Goal: Answer question/provide support: Share knowledge or assist other users

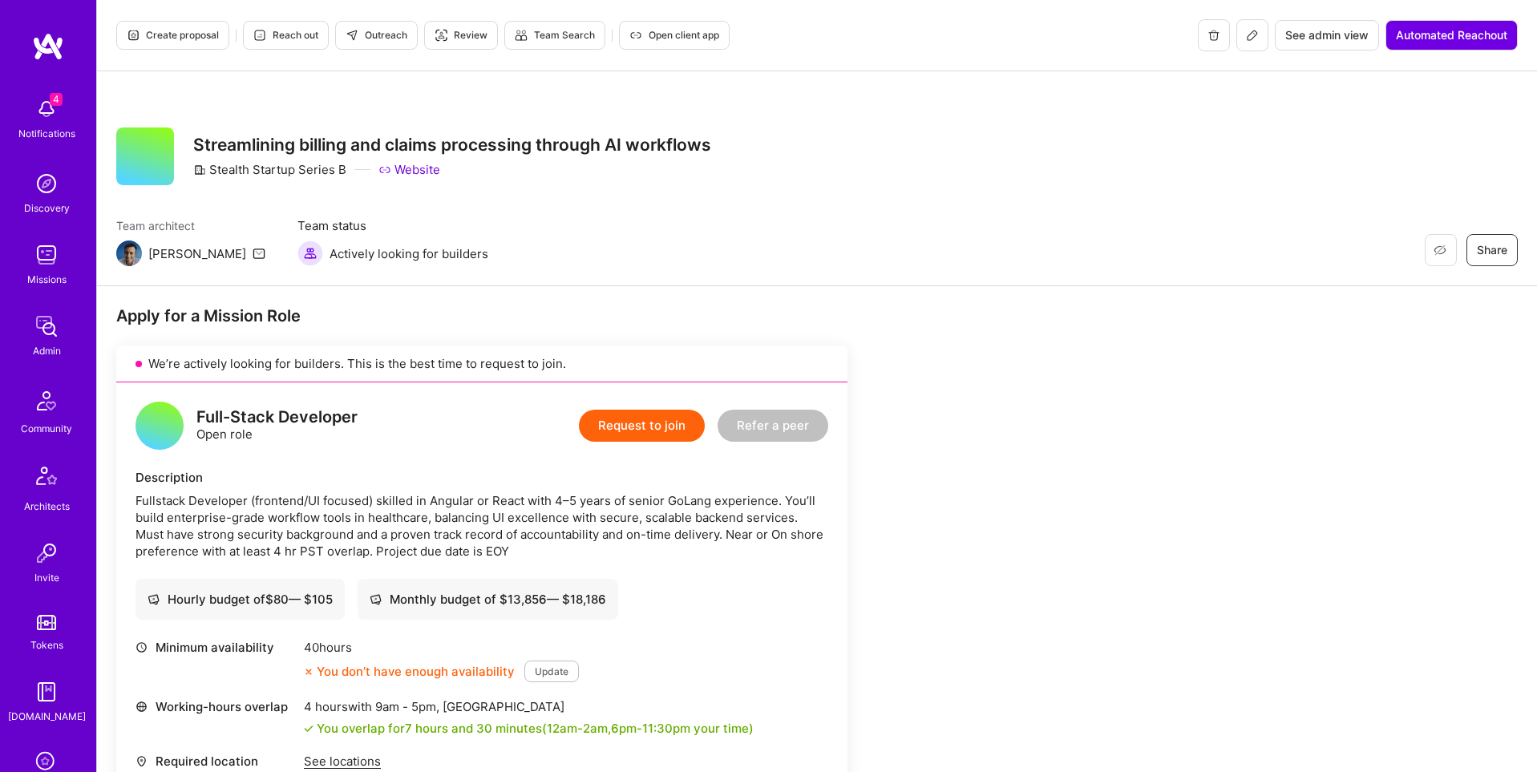
scroll to position [252, 0]
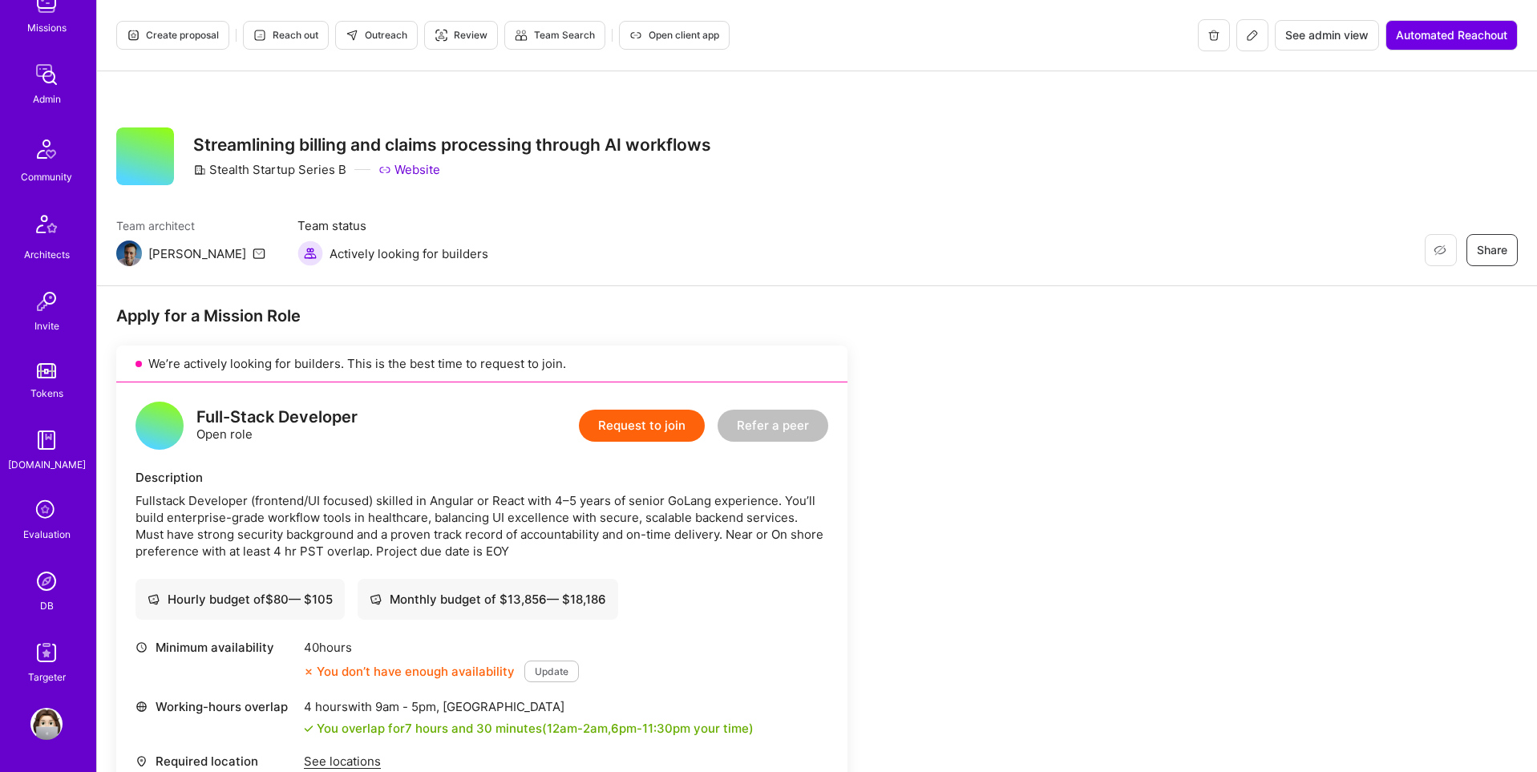
click at [47, 593] on img at bounding box center [46, 581] width 32 height 32
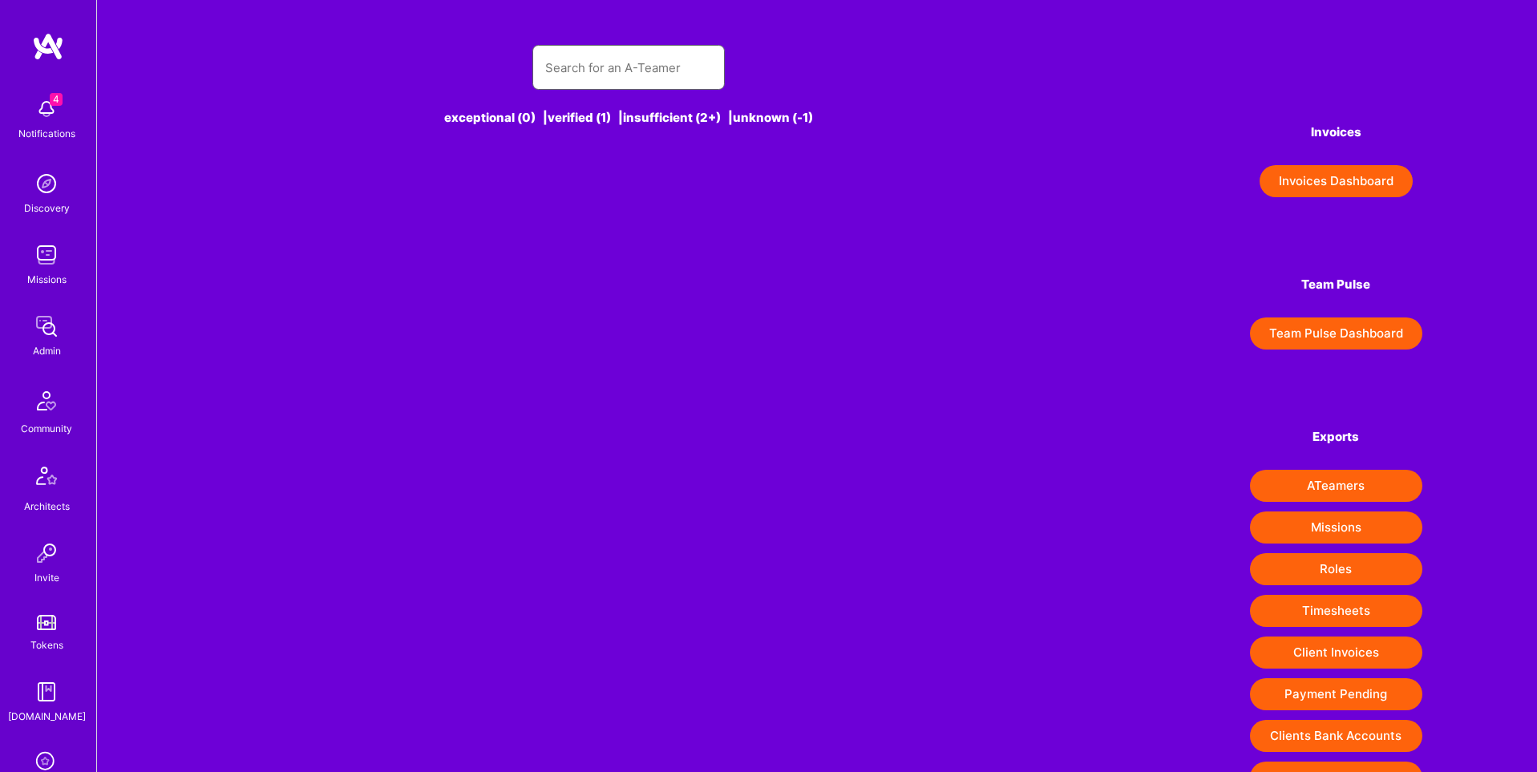
click at [593, 63] on input "text" at bounding box center [628, 67] width 167 height 41
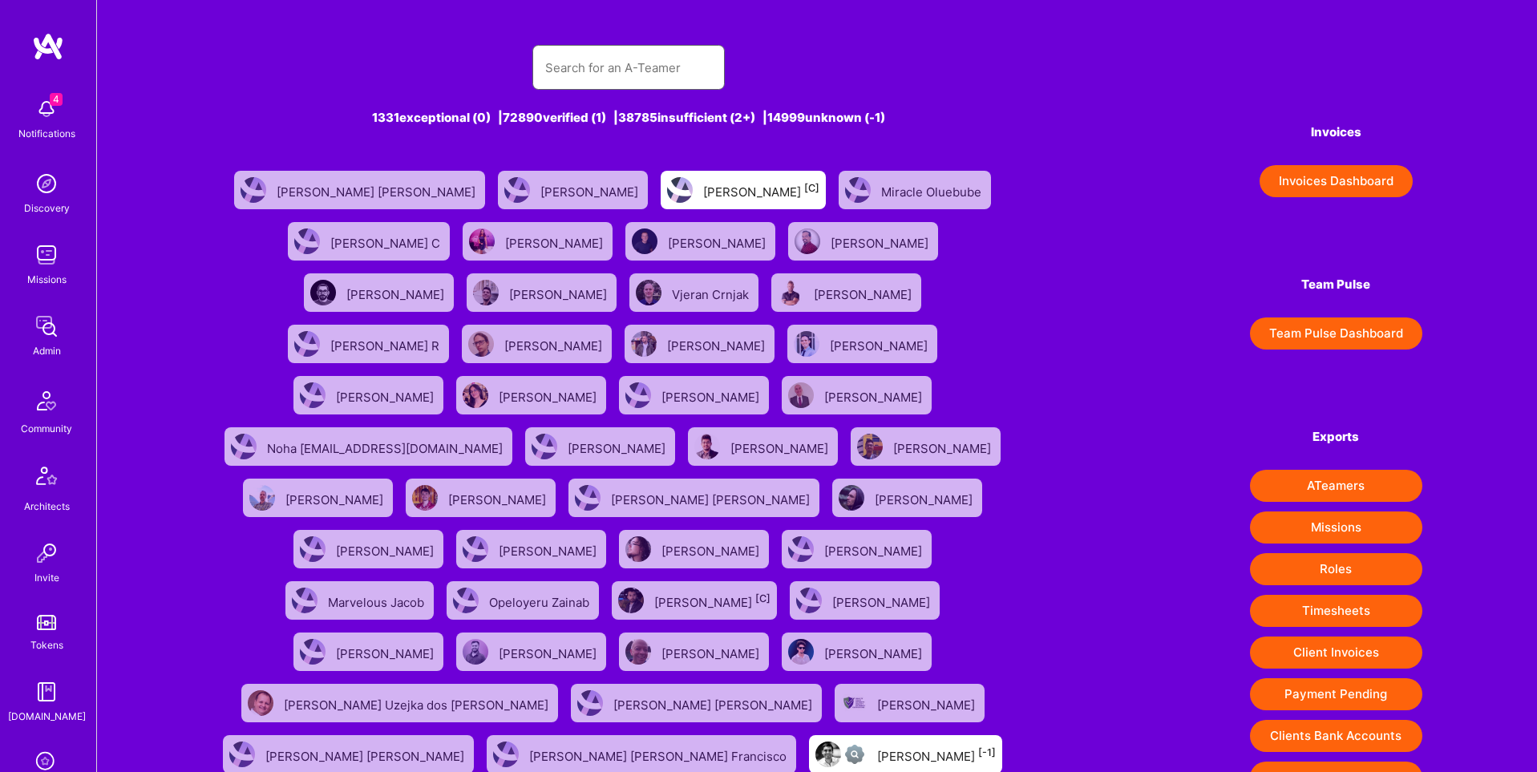
paste input "[EMAIL_ADDRESS][DOMAIN_NAME]"
type input "[EMAIL_ADDRESS][DOMAIN_NAME]"
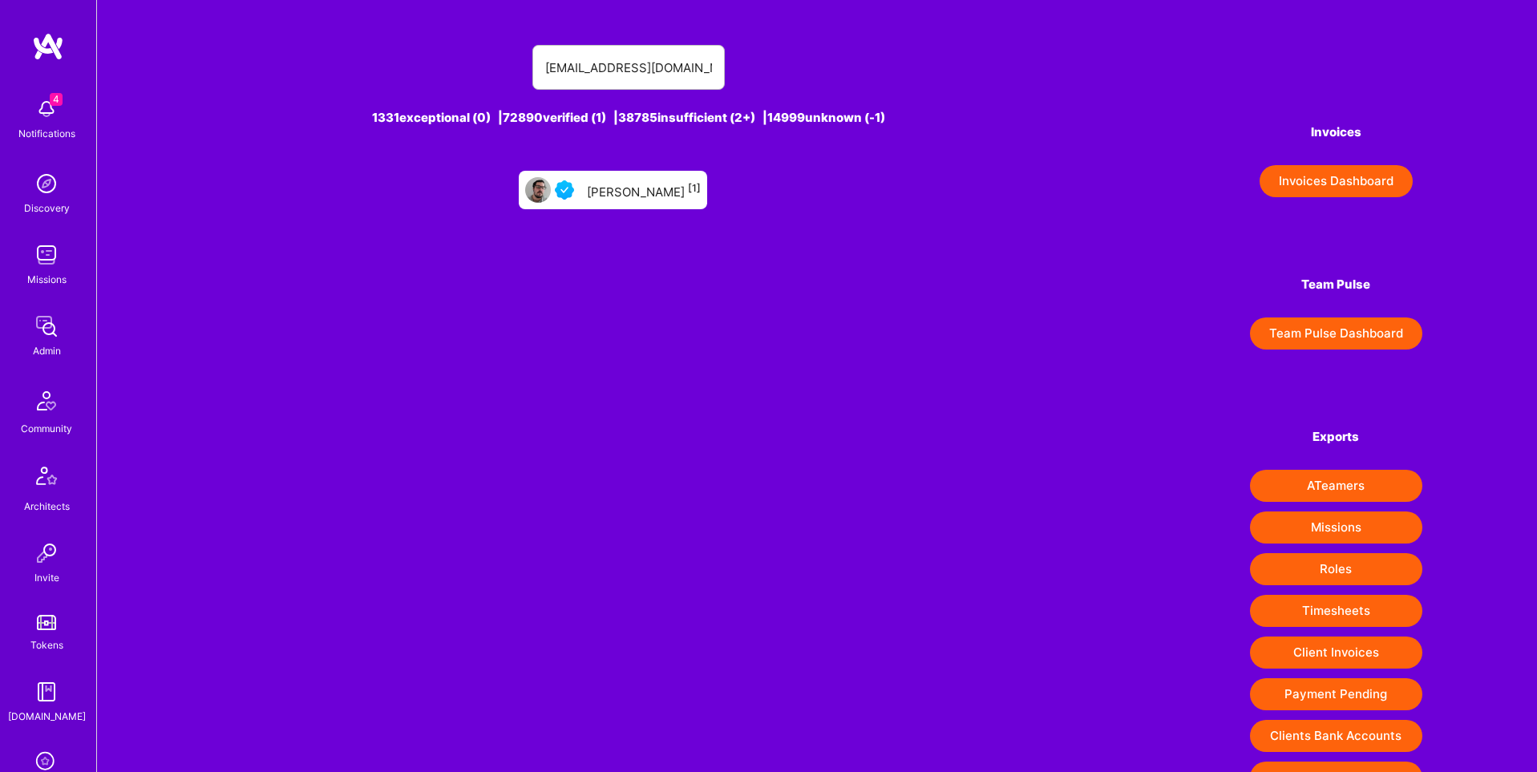
click at [622, 186] on div "[PERSON_NAME] [1]" at bounding box center [644, 190] width 114 height 21
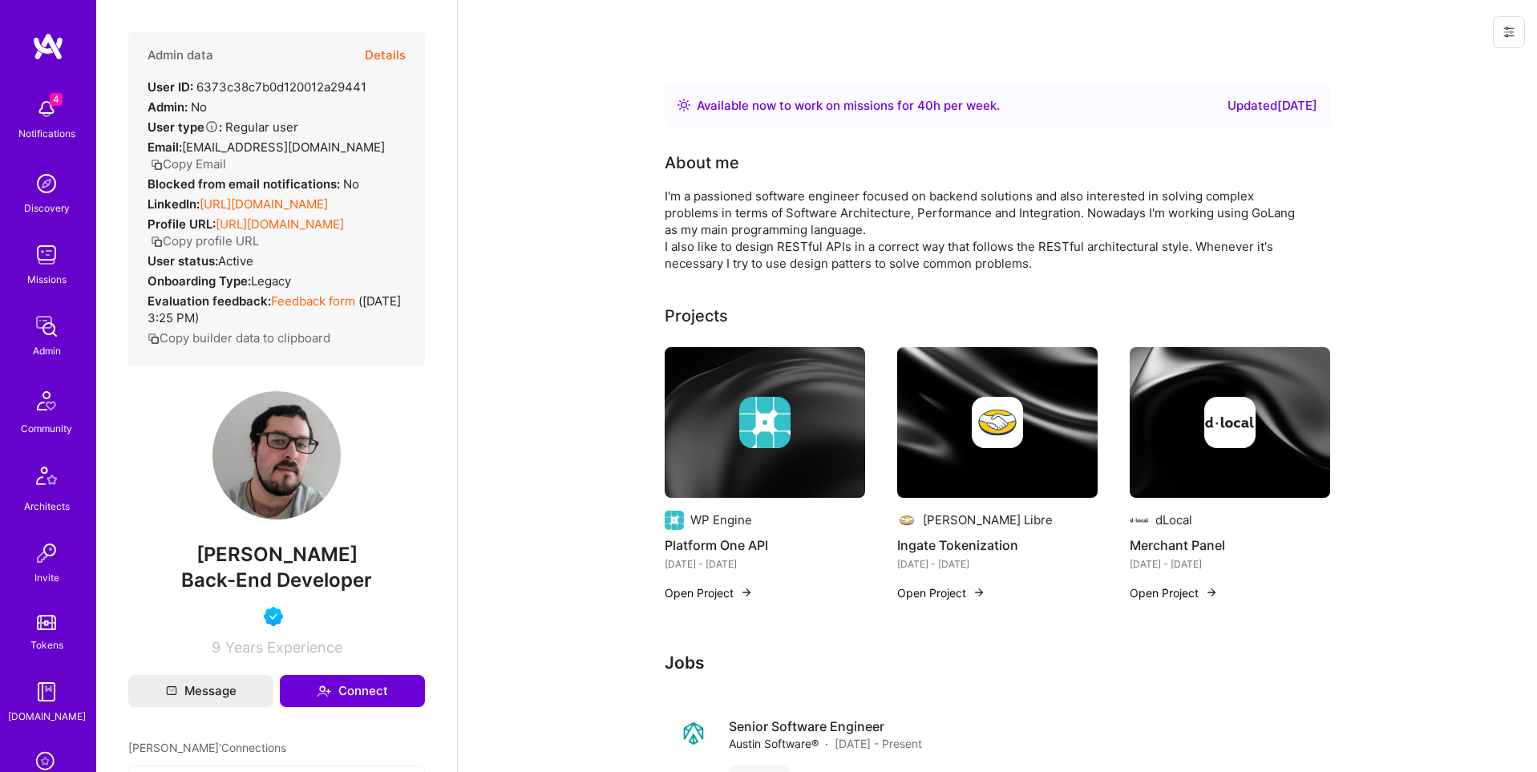
click at [383, 52] on button "Details" at bounding box center [385, 55] width 41 height 47
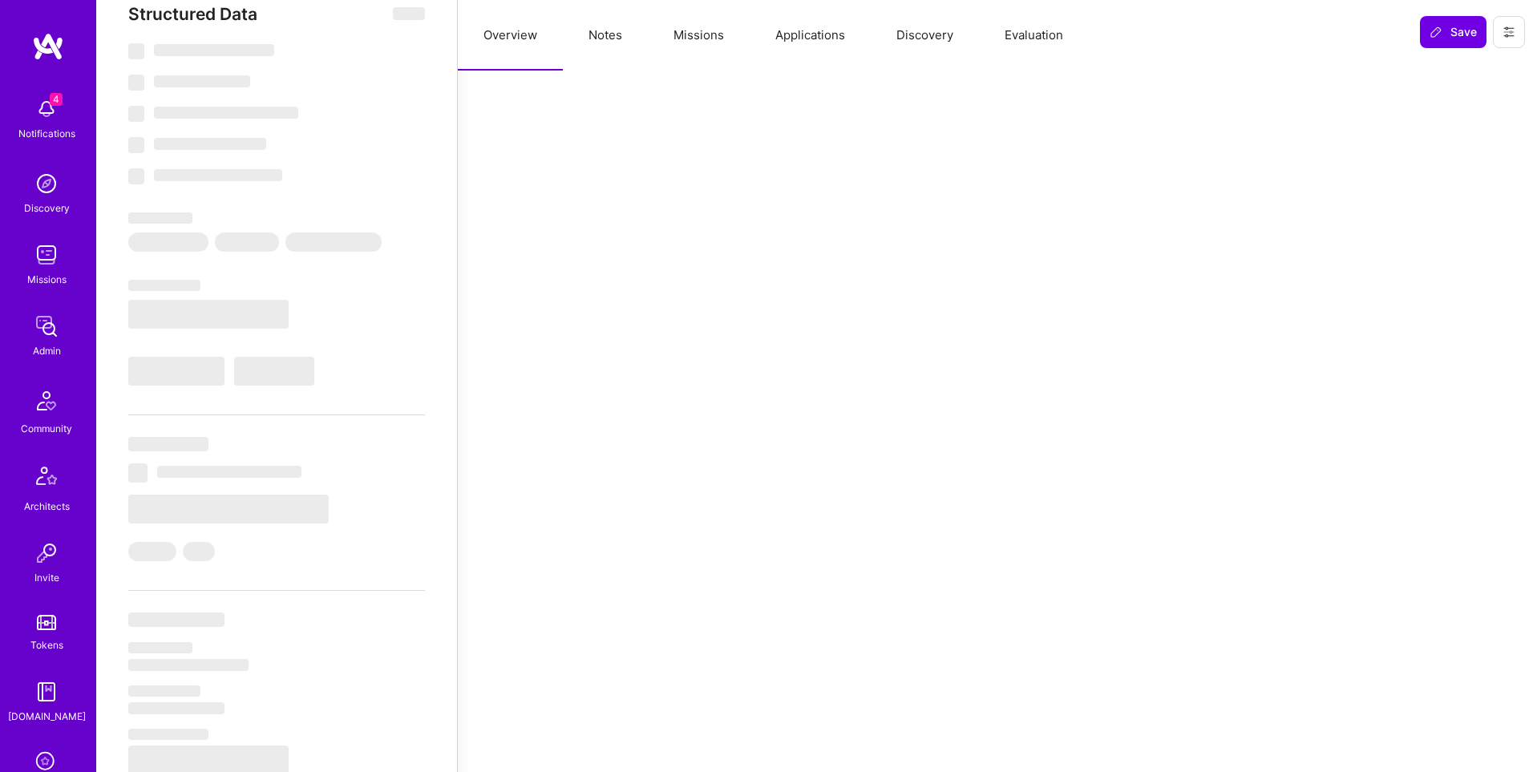
select select "Right Now"
select select "5"
select select "4"
select select "6"
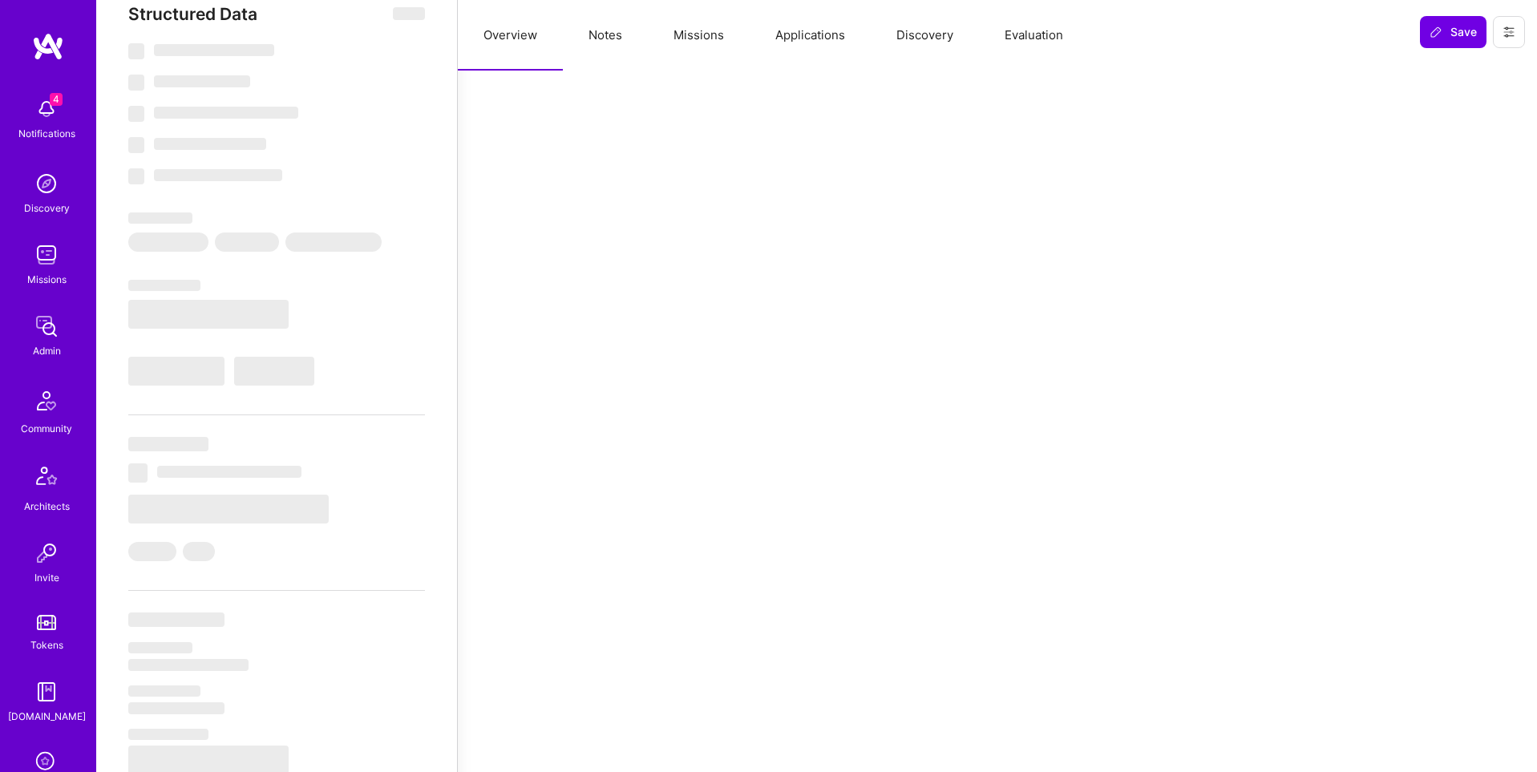
select select "UY"
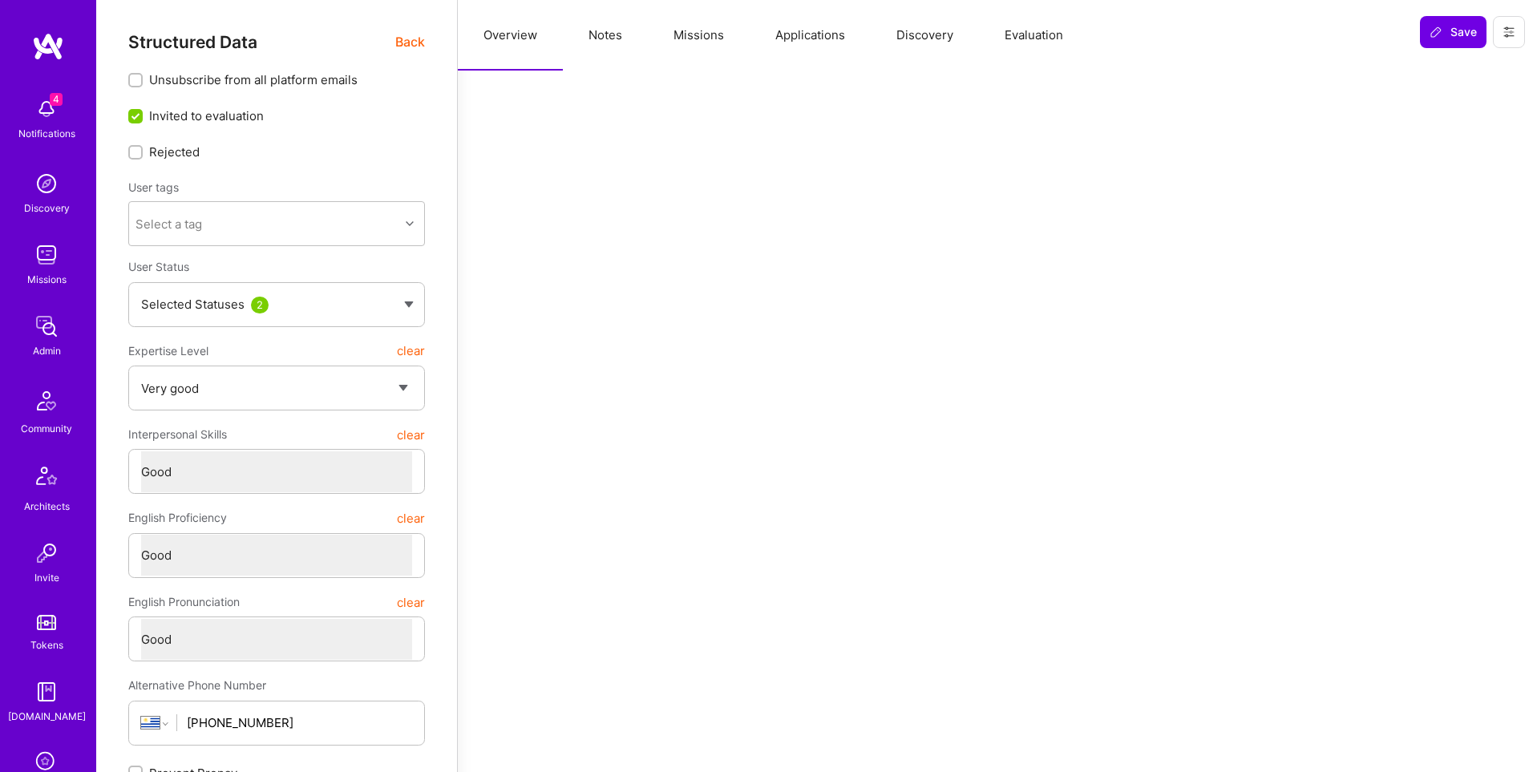
click at [599, 52] on button "Notes" at bounding box center [605, 35] width 85 height 71
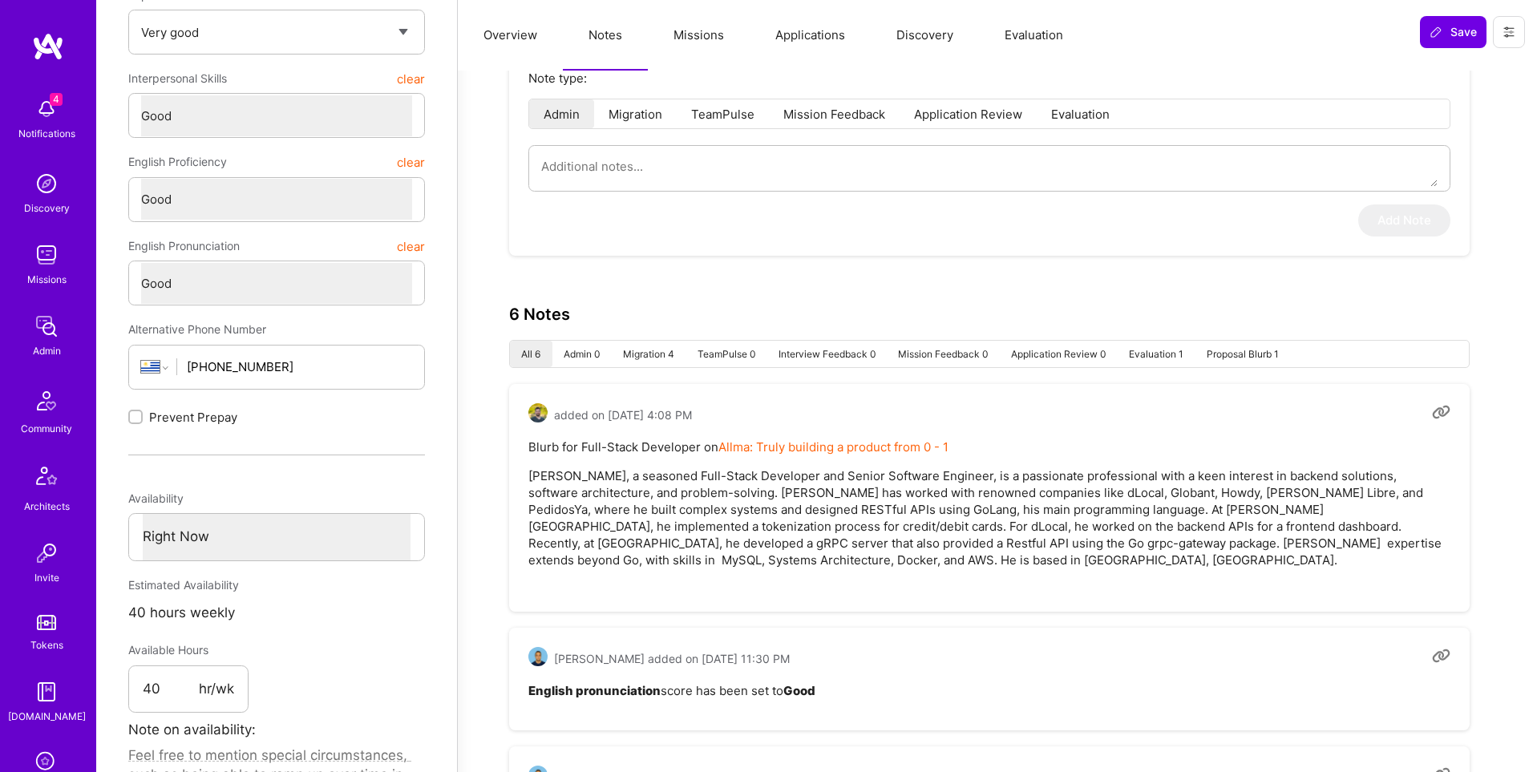
scroll to position [344, 0]
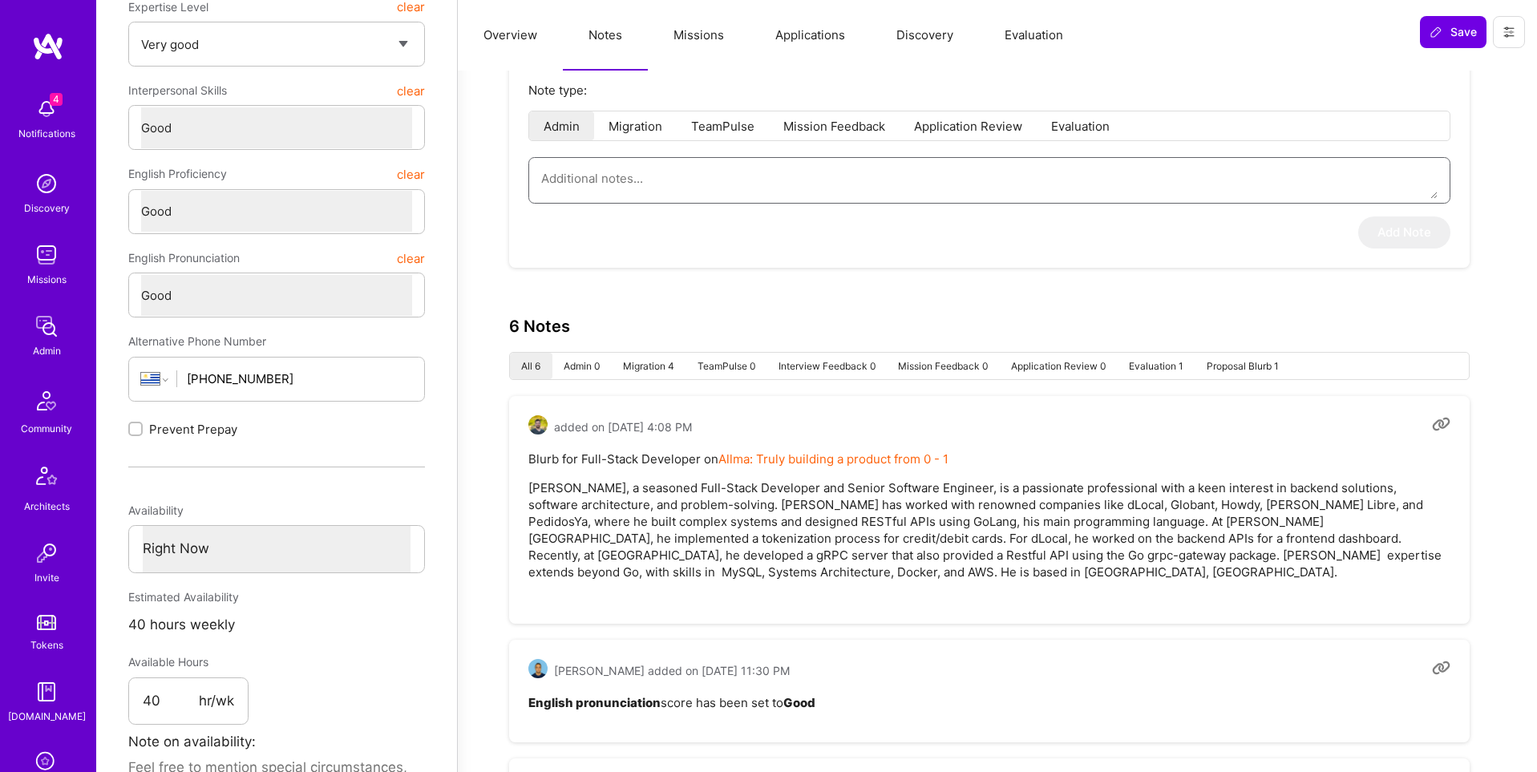
click at [622, 178] on textarea at bounding box center [989, 178] width 897 height 41
type textarea "x"
type textarea "O"
type textarea "x"
type textarea "On"
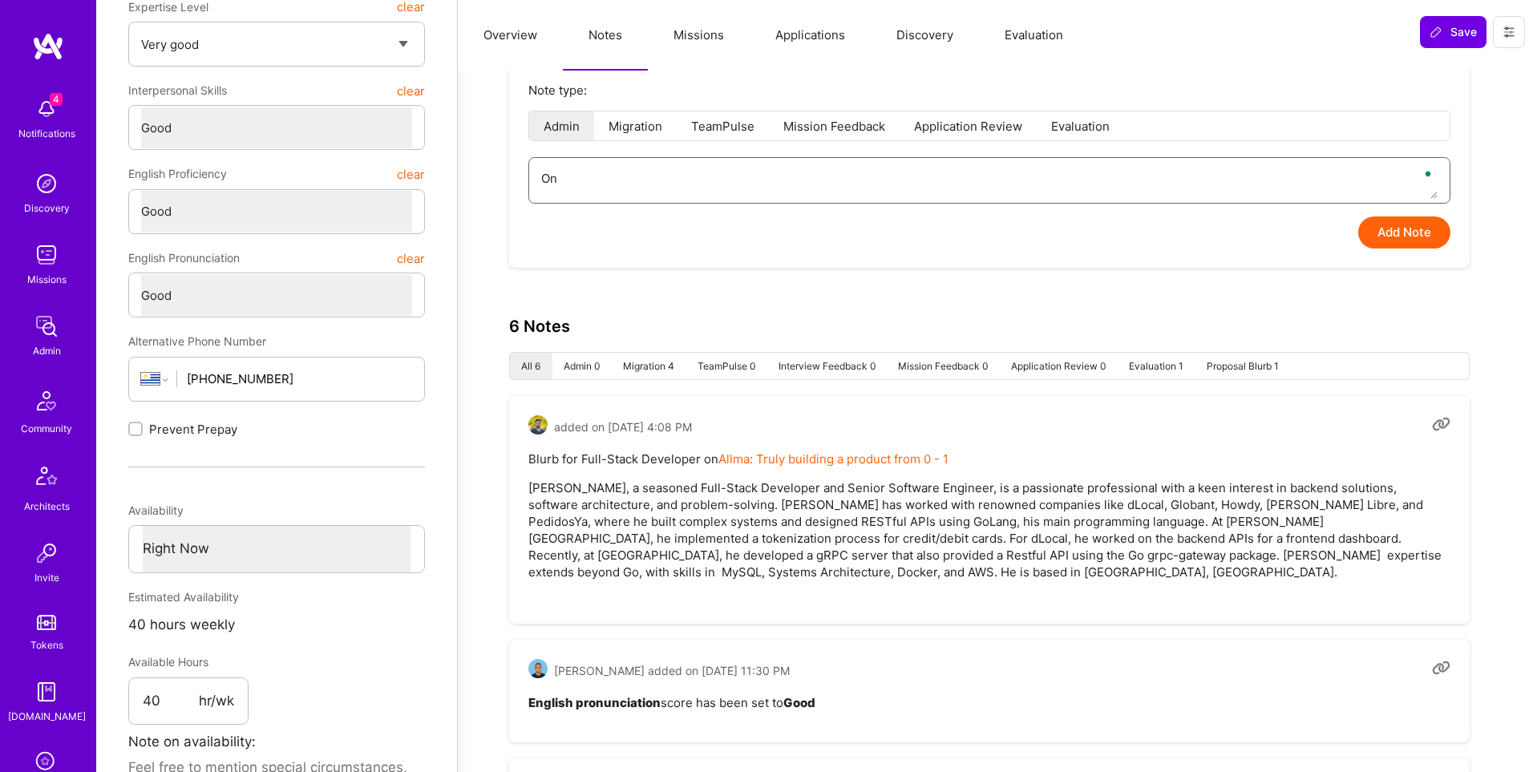
type textarea "x"
type textarea "Onl"
type textarea "x"
type textarea "Only"
type textarea "x"
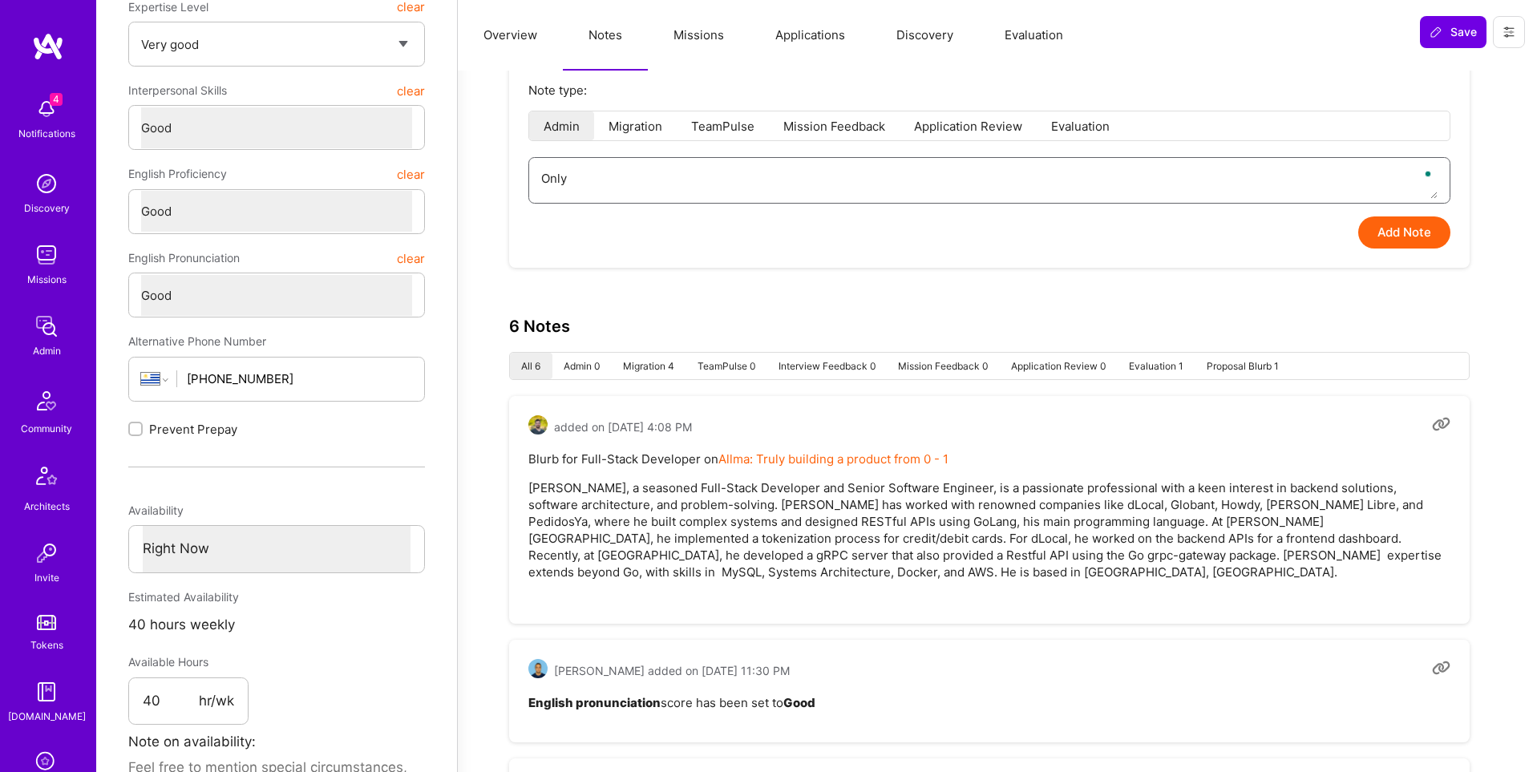
type textarea "Only"
type textarea "x"
type textarea "Only w"
type textarea "x"
type textarea "Only wa"
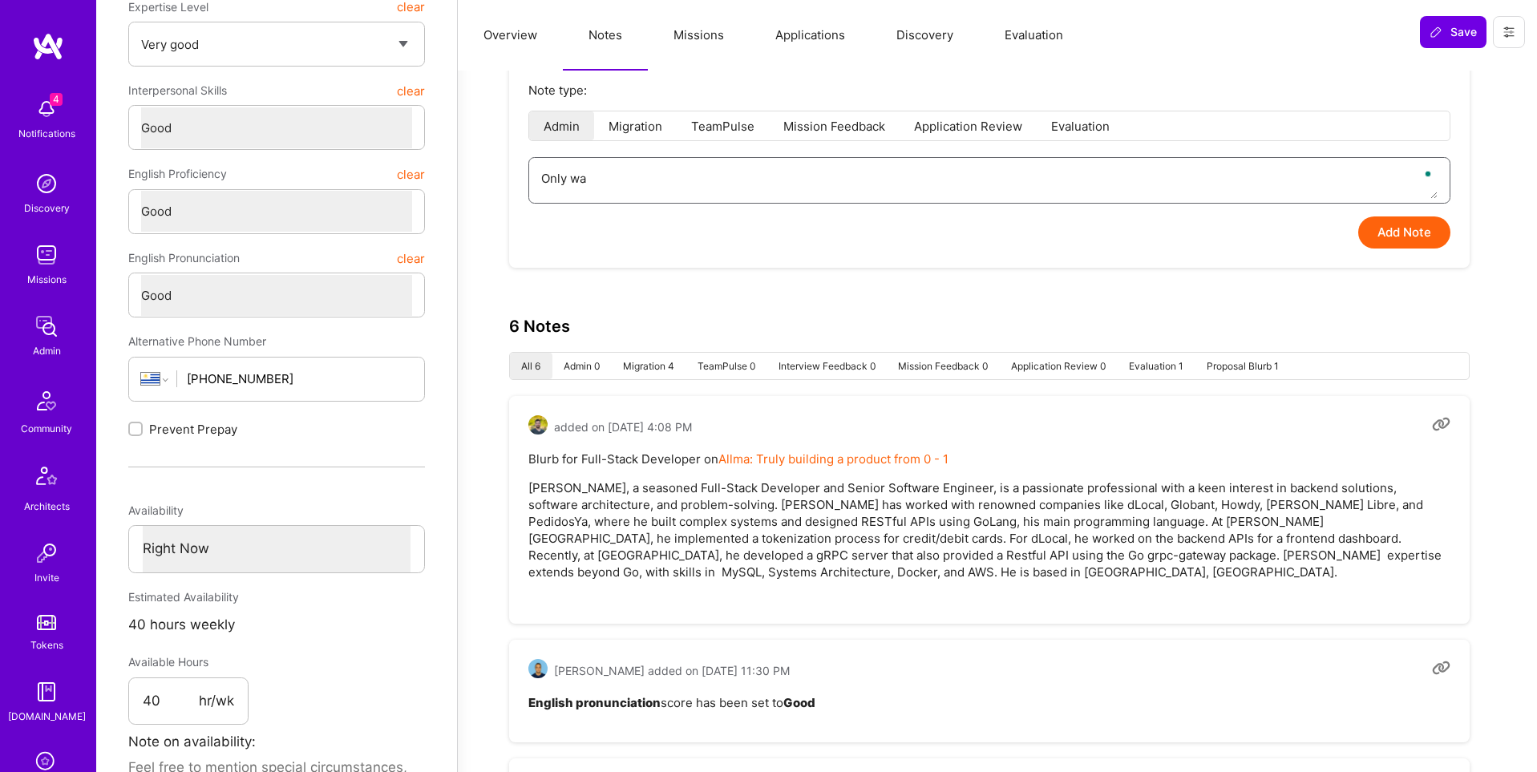
type textarea "x"
type textarea "Only wan"
type textarea "x"
type textarea "Only want"
type textarea "x"
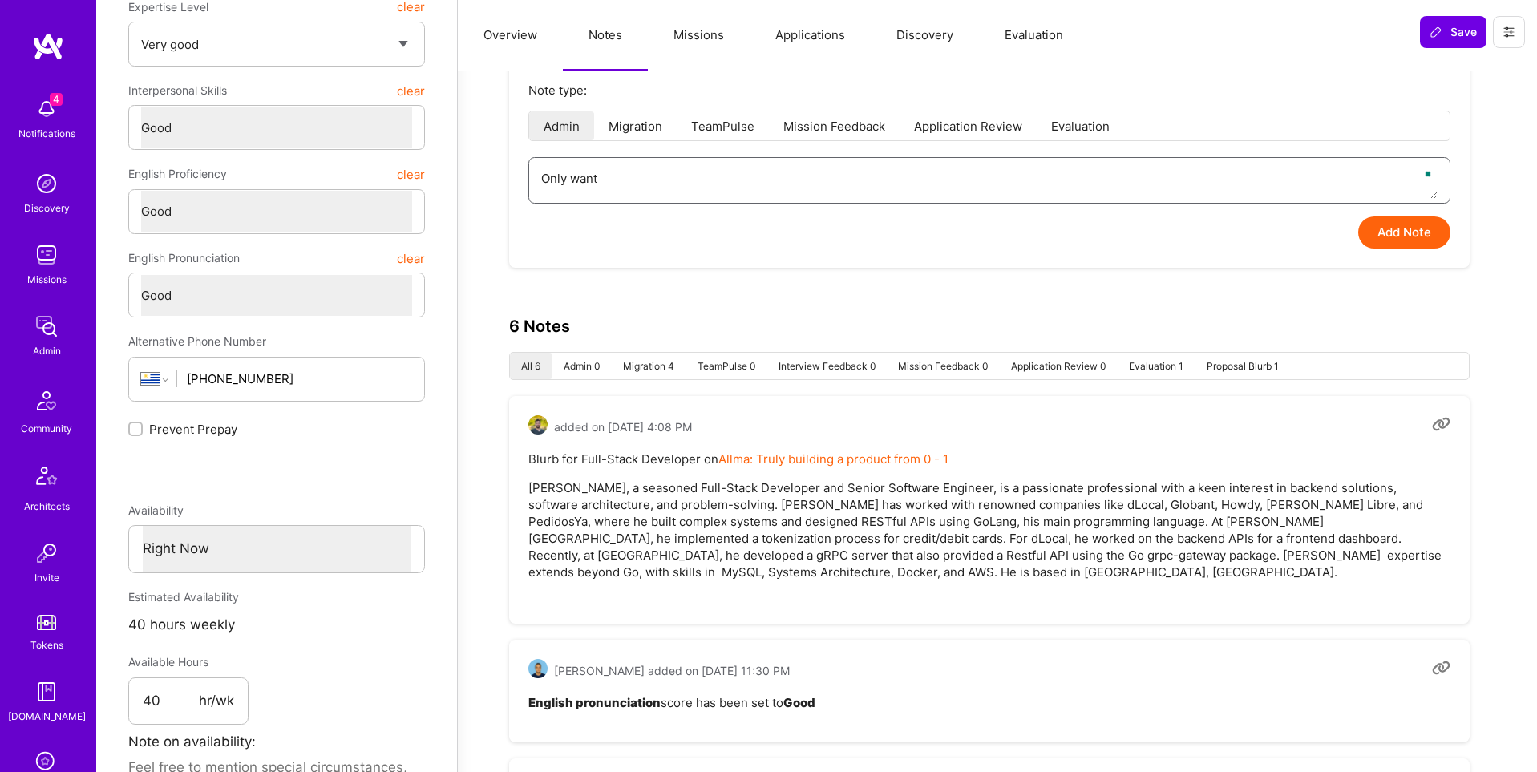
type textarea "Only wants"
type textarea "x"
type textarea "Only wants"
type textarea "x"
type textarea "Only wants t"
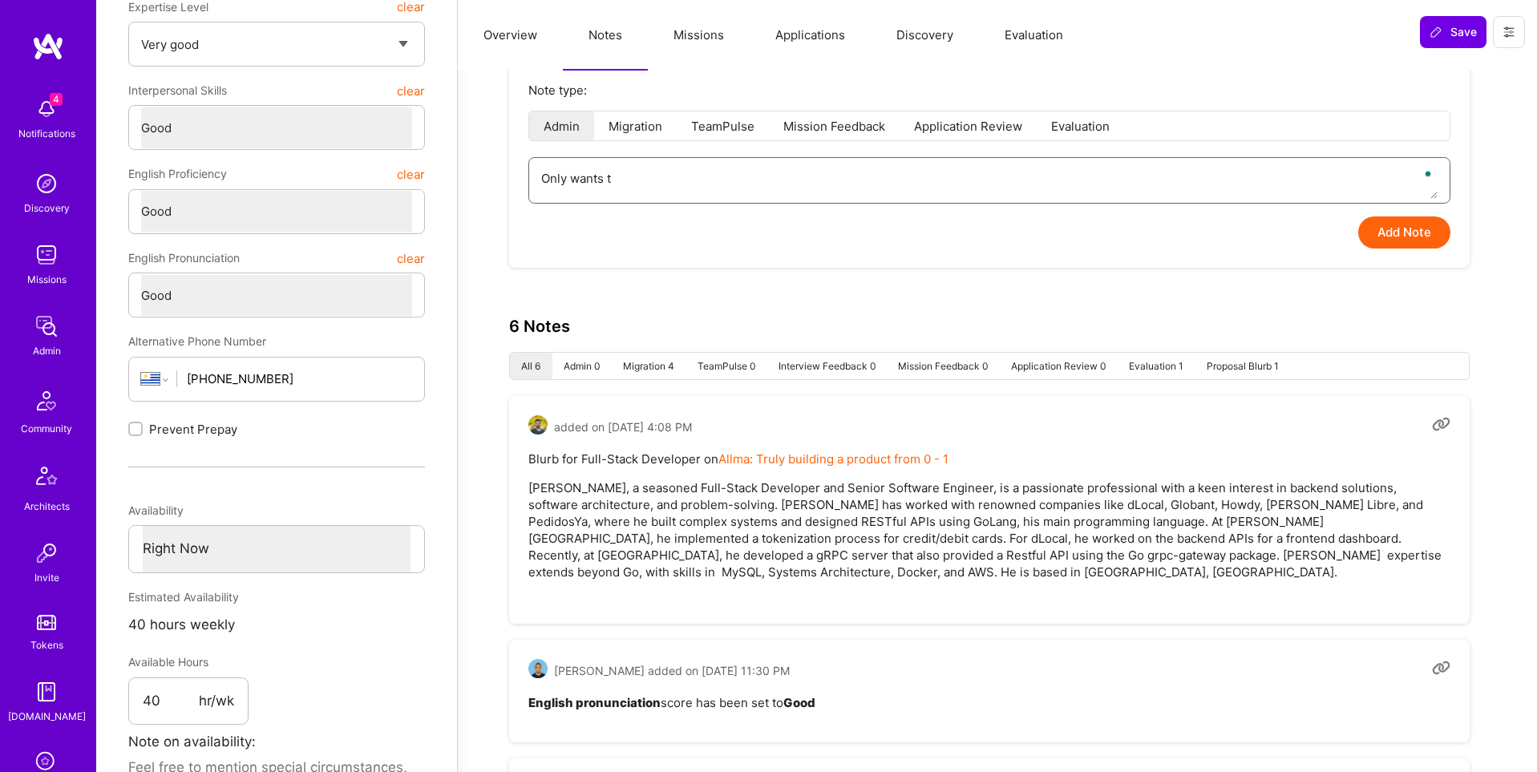
type textarea "x"
type textarea "Only wants to"
type textarea "x"
type textarea "Only wants to"
type textarea "x"
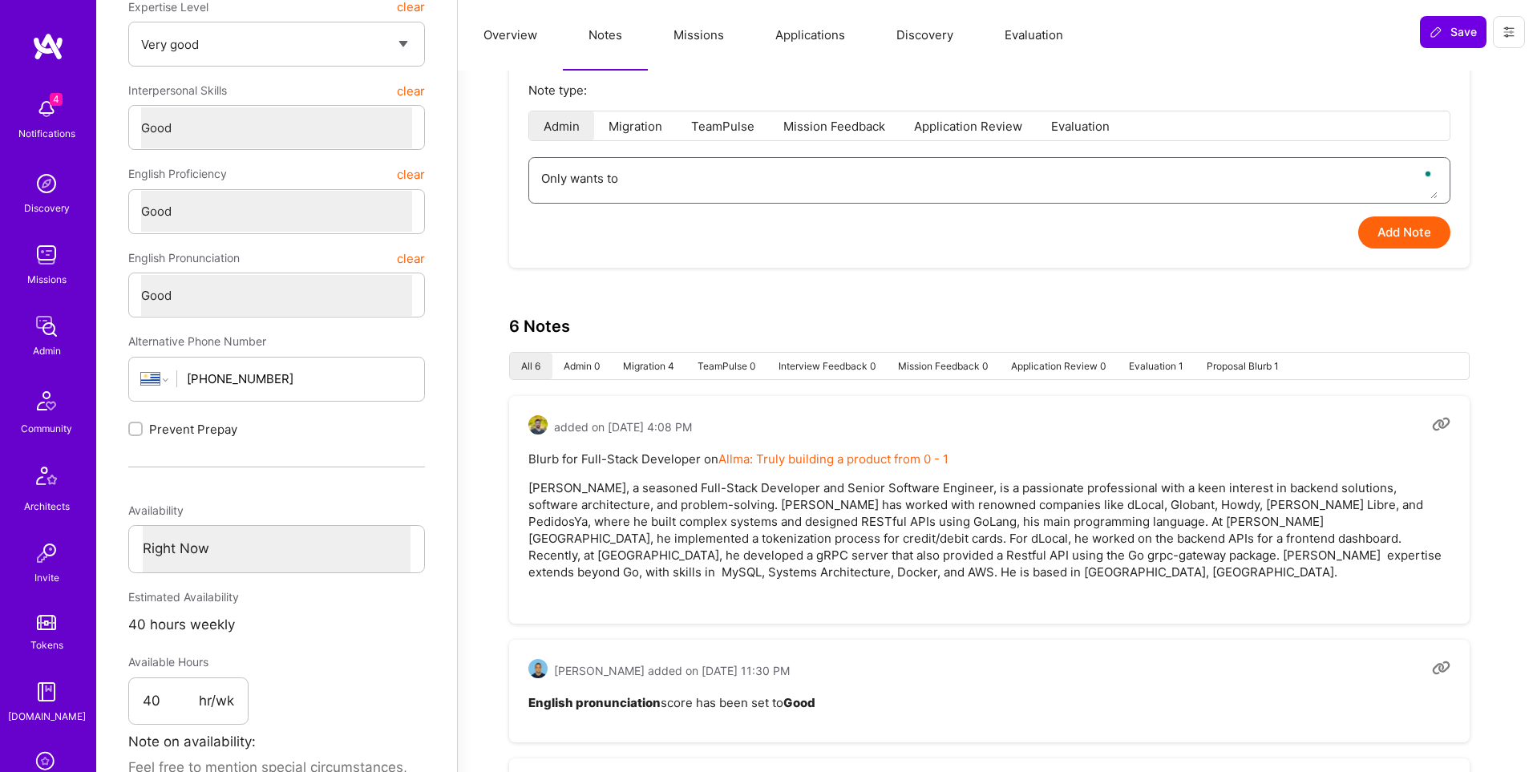
type textarea "Only wants to b"
type textarea "x"
type textarea "Only wants to be"
type textarea "x"
type textarea "Only wants to be"
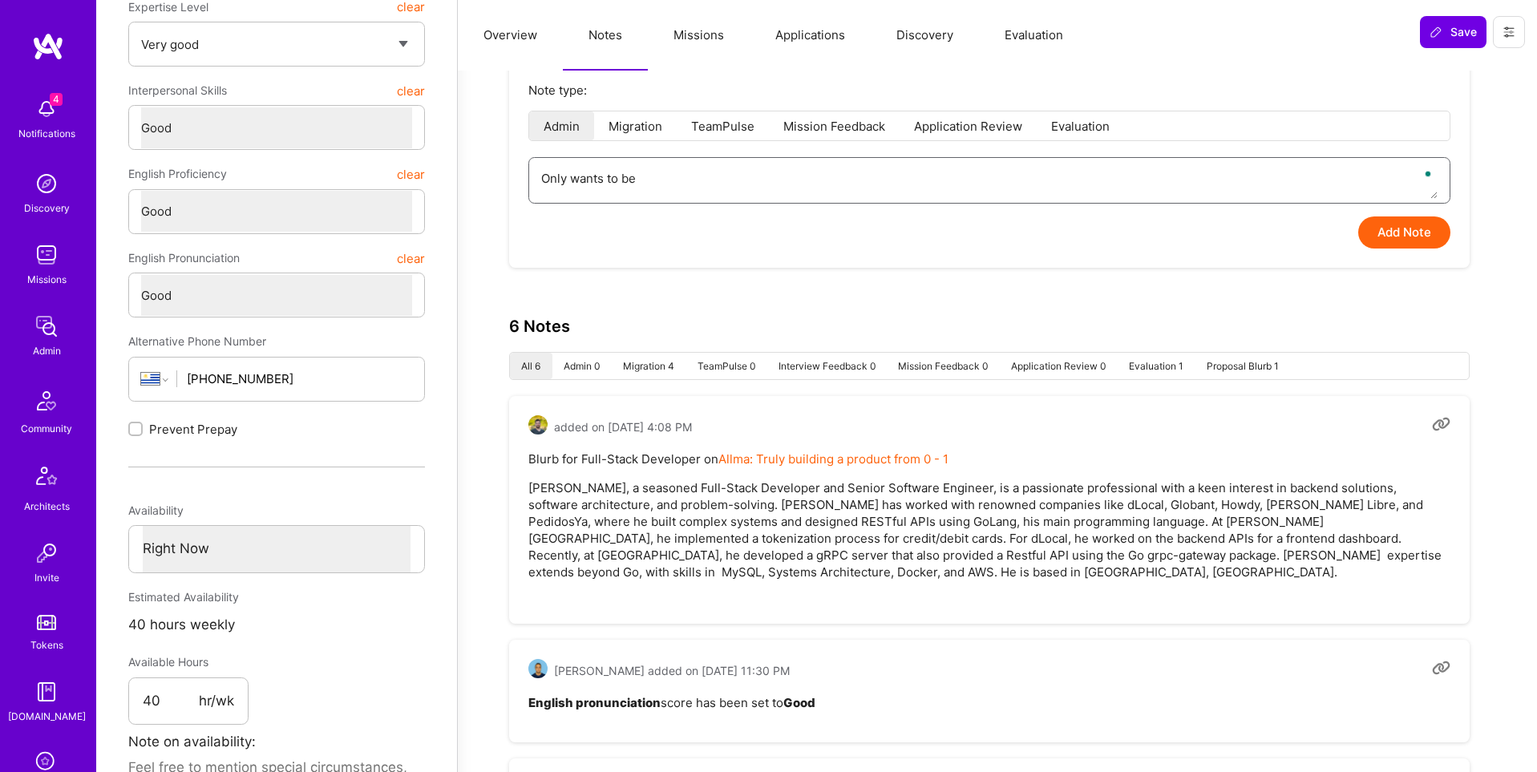
type textarea "x"
type textarea "Only wants to be c"
type textarea "x"
type textarea "Only wants to be co"
type textarea "x"
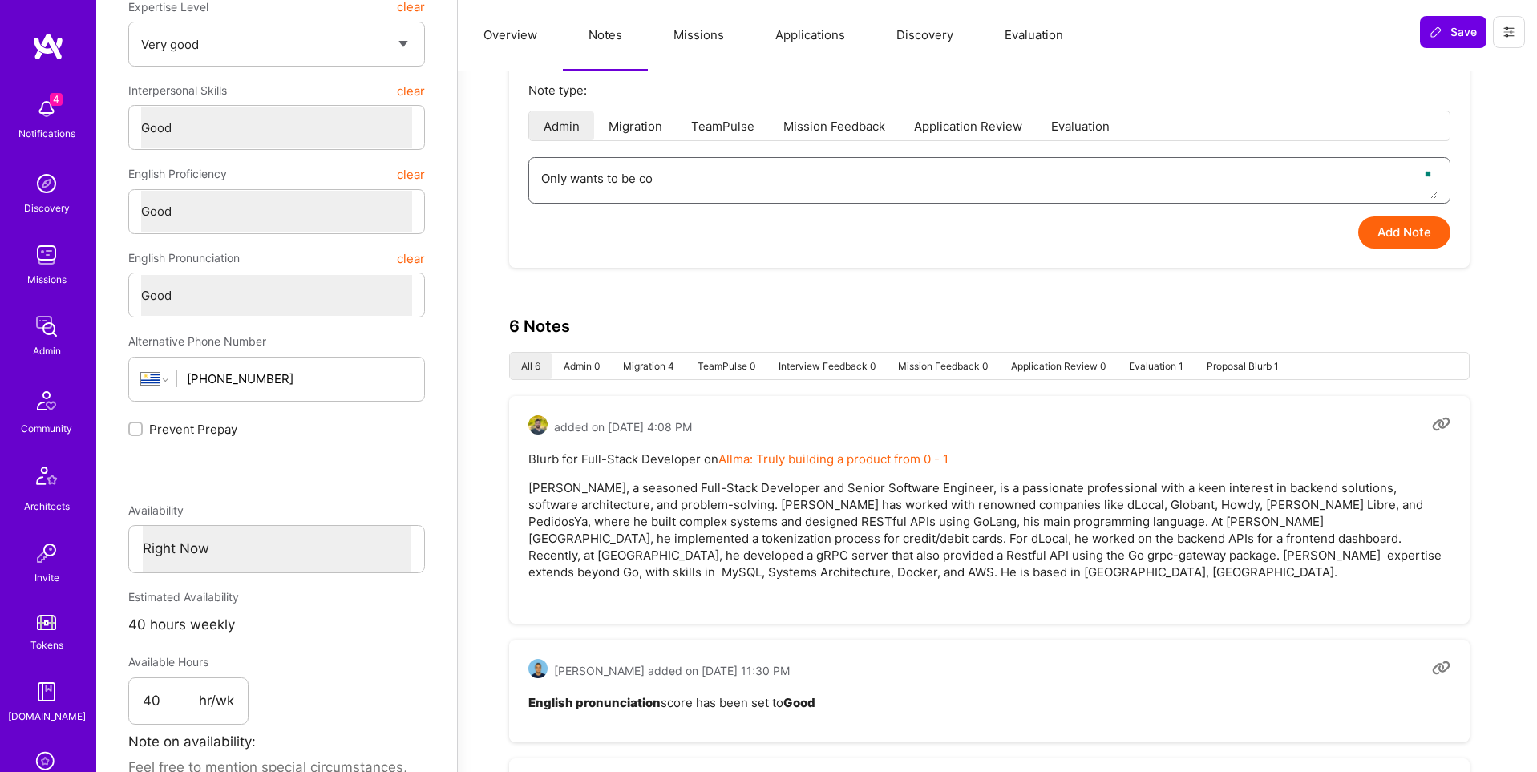
type textarea "Only wants to be con"
type textarea "x"
type textarea "Only wants to be cont"
type textarea "x"
type textarea "Only wants to be conta"
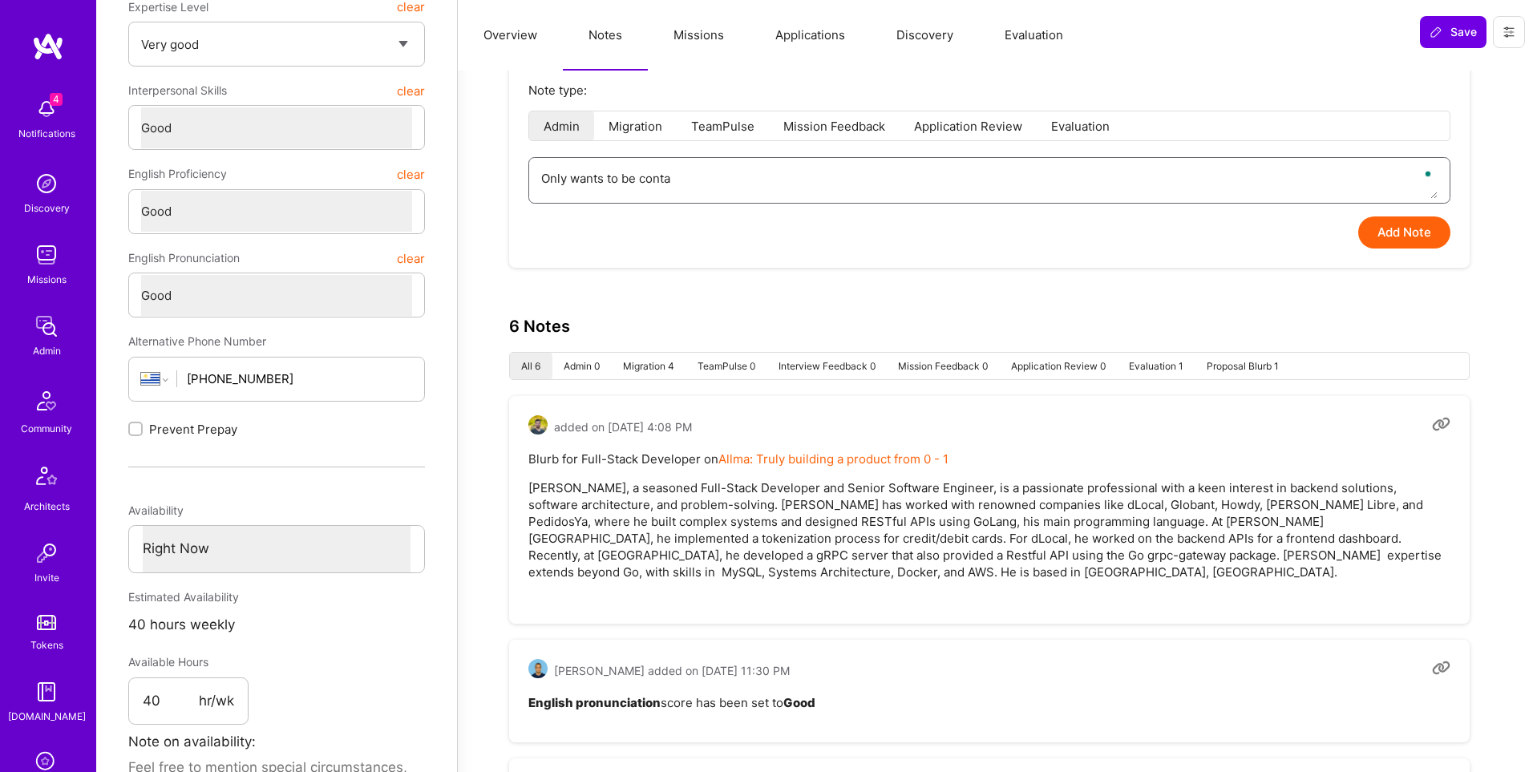
type textarea "x"
type textarea "Only wants to be contac"
type textarea "x"
type textarea "Only wants to be contact"
type textarea "x"
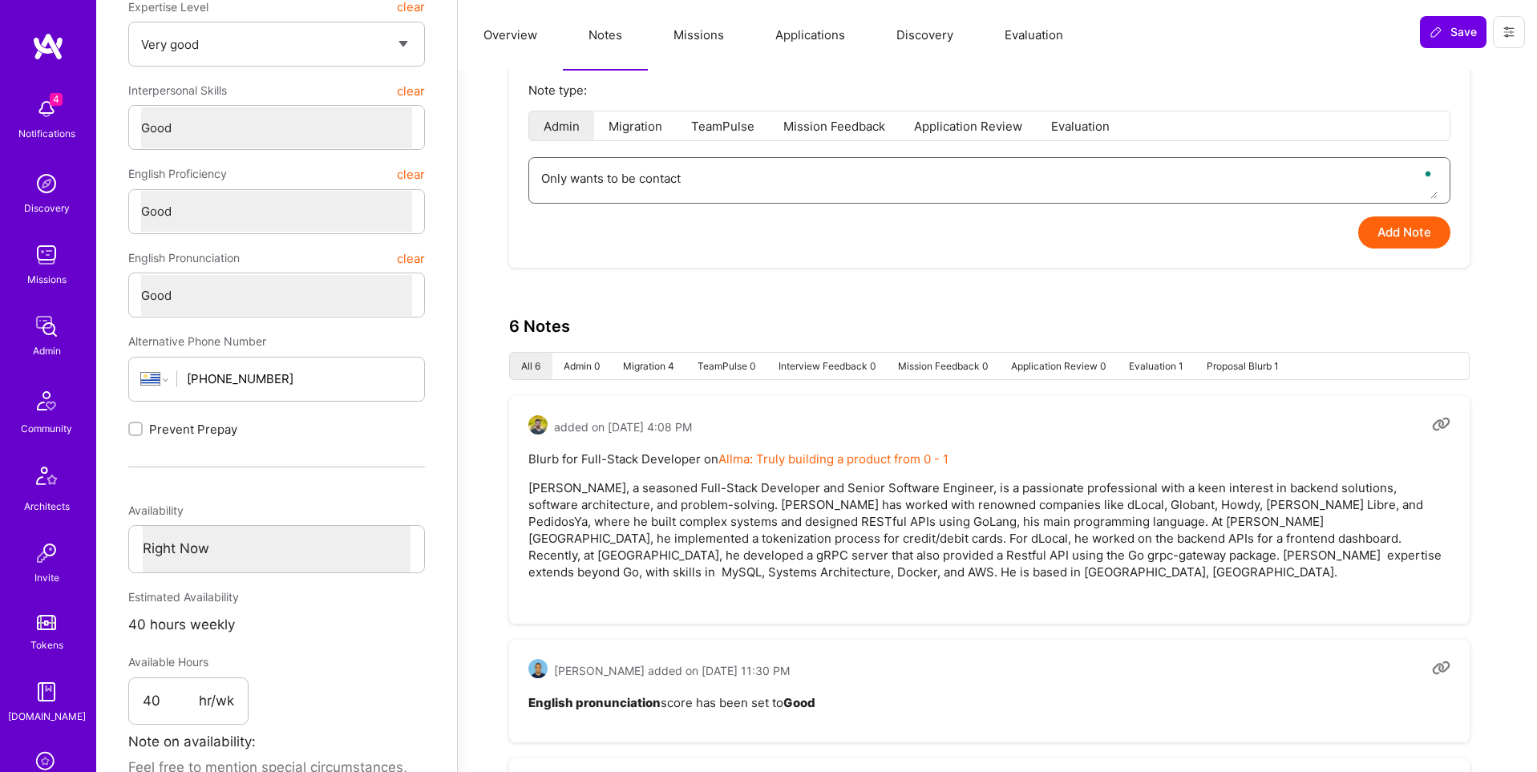
type textarea "Only wants to be contacte"
type textarea "x"
type textarea "Only wants to be contacted"
type textarea "x"
type textarea "Only wants to be contacted"
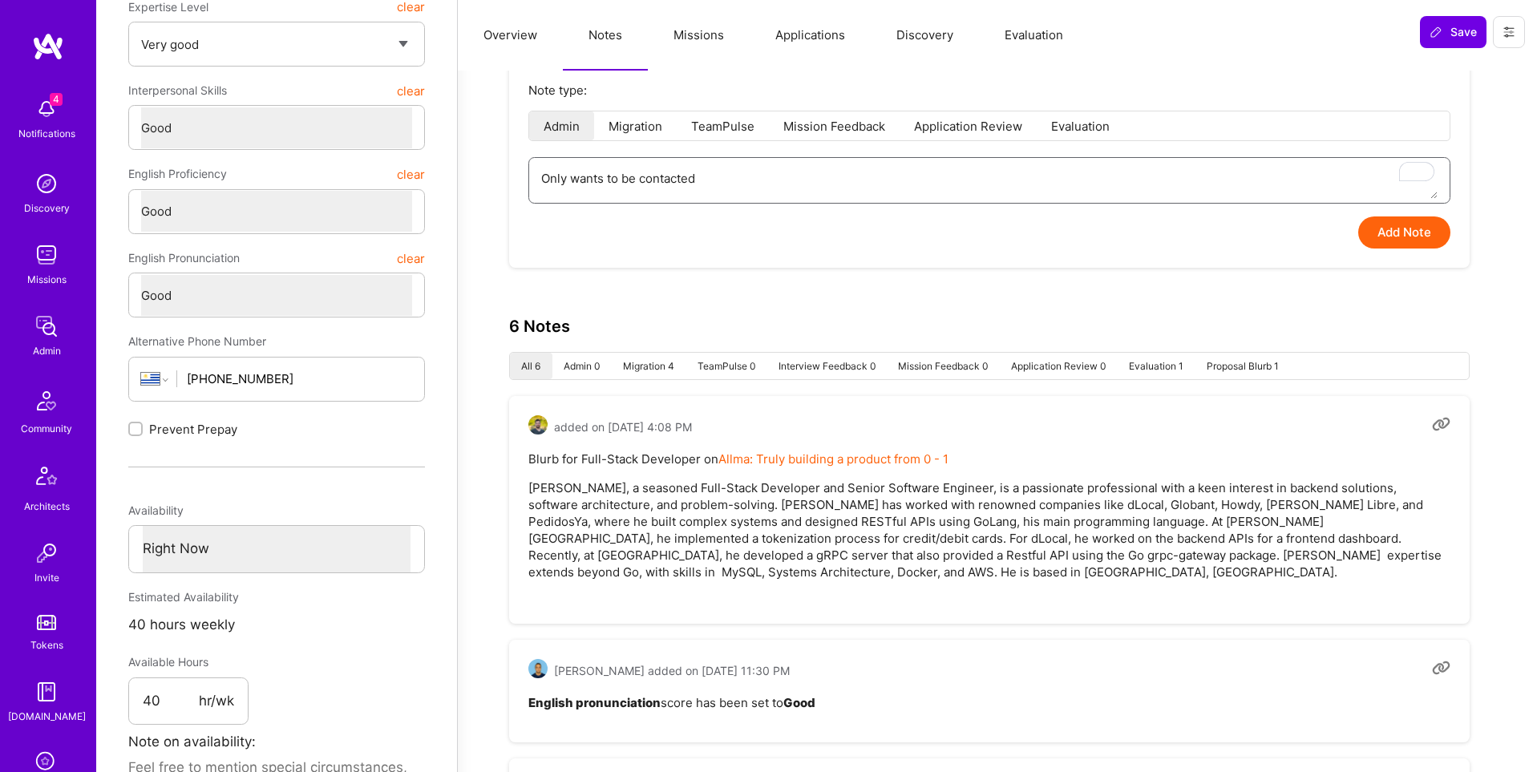
type textarea "x"
type textarea "Only wants to be contacted a"
type textarea "x"
type textarea "Only wants to be contacted ab"
type textarea "x"
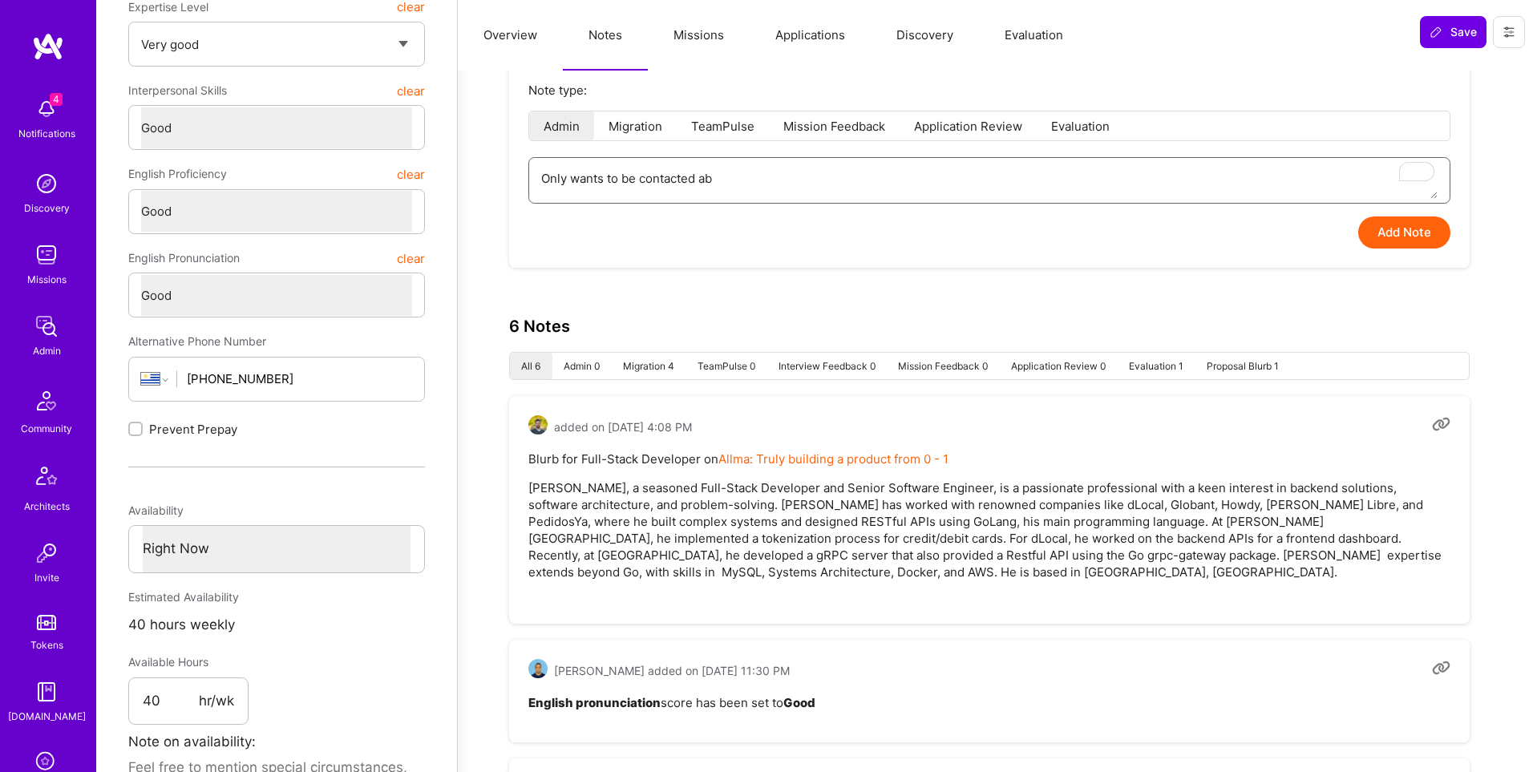
type textarea "Only wants to be contacted abo"
type textarea "x"
type textarea "Only wants to be contacted [PERSON_NAME]"
type textarea "x"
type textarea "Only wants to be contacted about"
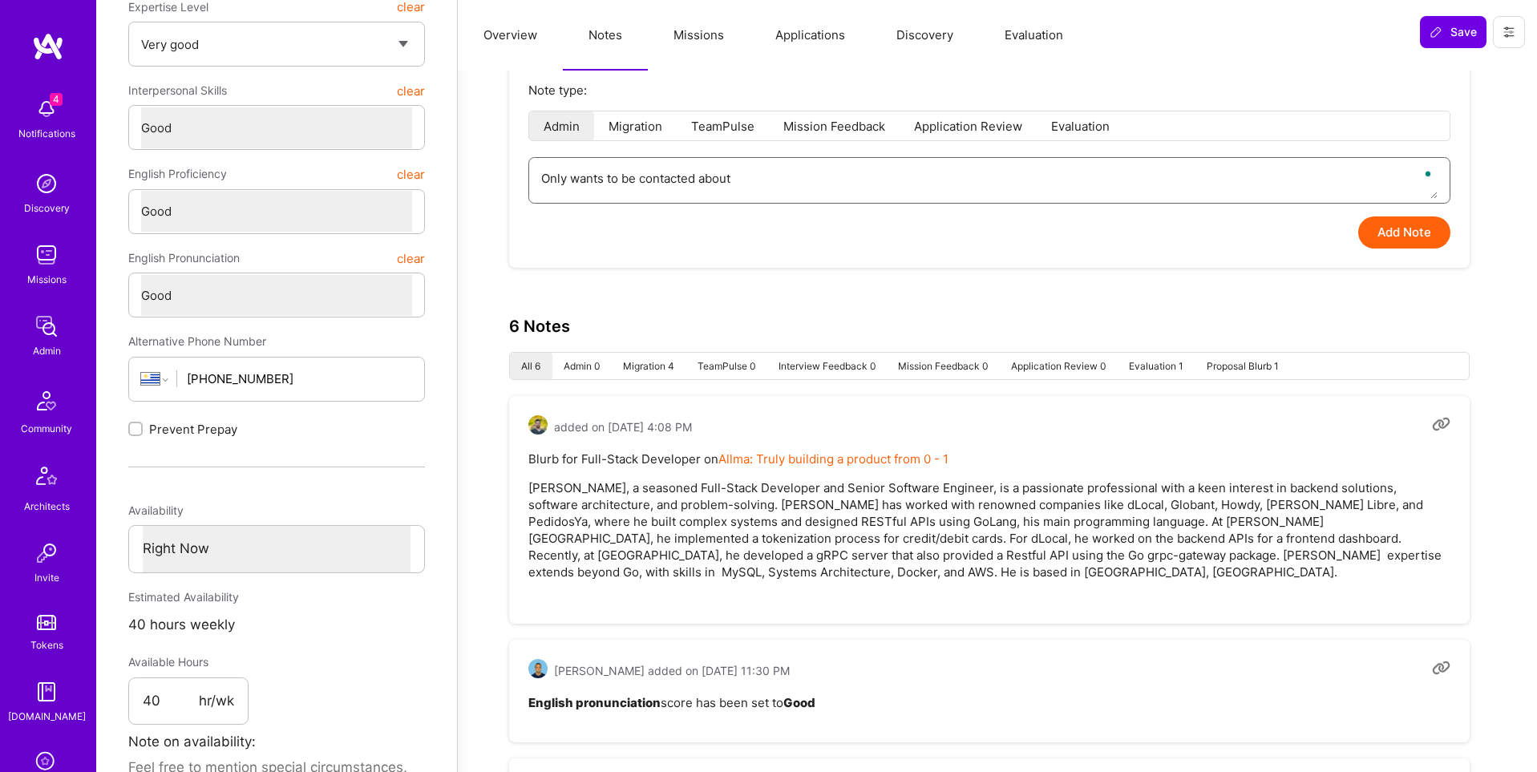
type textarea "x"
type textarea "Only wants to be contacted about"
type textarea "x"
type textarea "Only wants to be contacted about B"
type textarea "x"
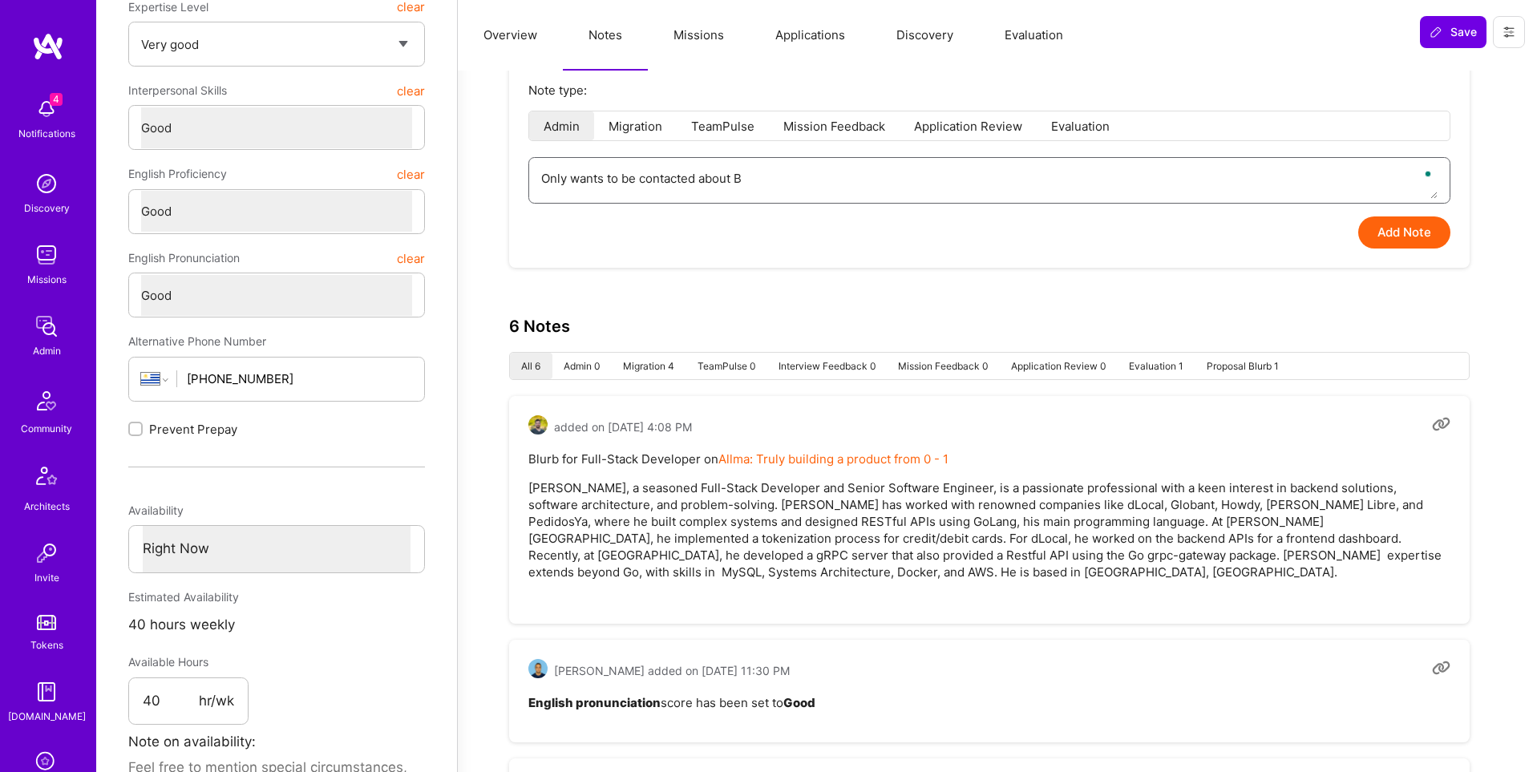
type textarea "Only wants to be contacted about BE"
type textarea "x"
type textarea "Only wants to be contacted about BE"
type textarea "x"
type textarea "Only wants to be contacted about BE r"
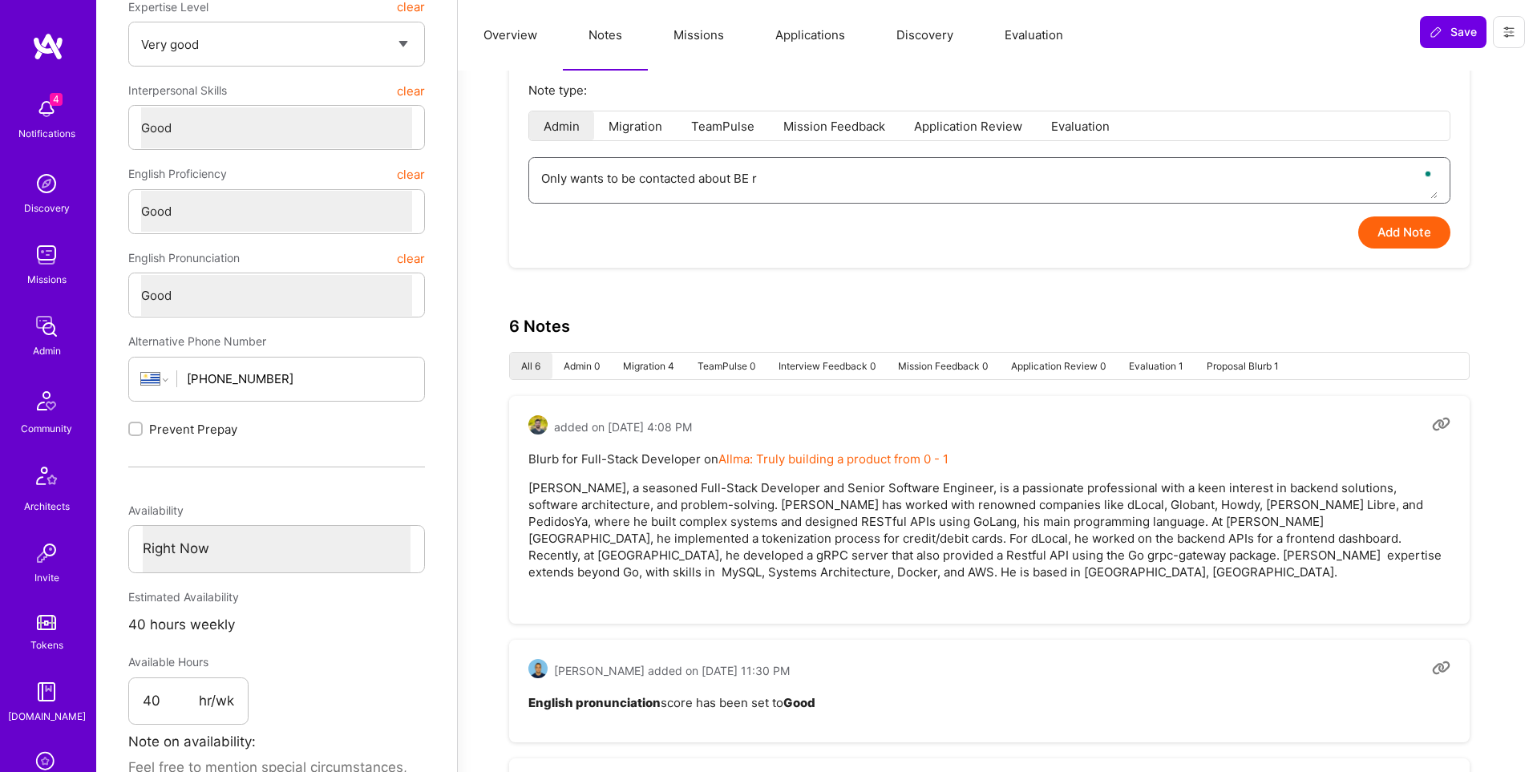
type textarea "x"
type textarea "Only wants to be contacted about BE ro"
type textarea "x"
type textarea "Only wants to be contacted about BE rol"
type textarea "x"
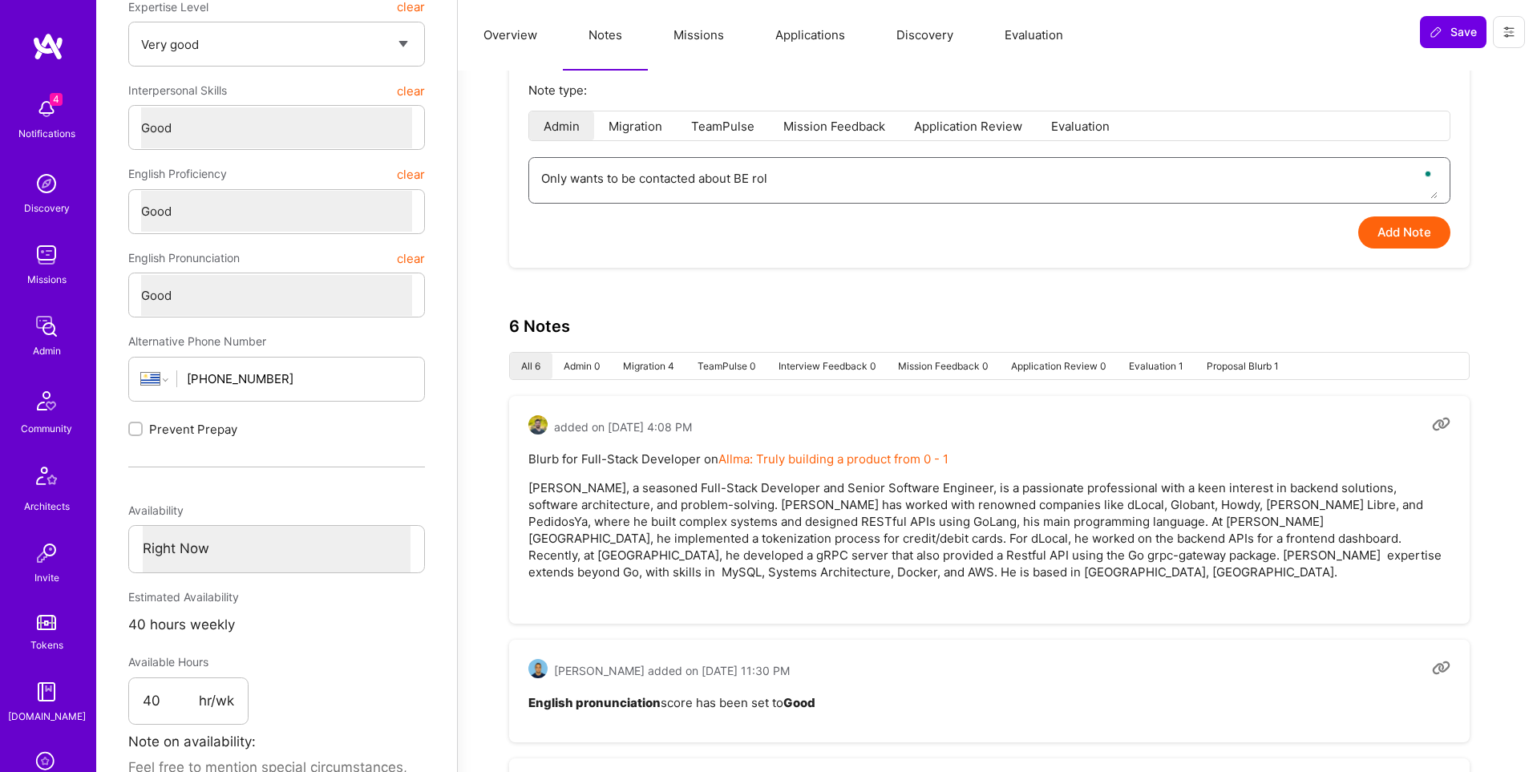
type textarea "Only wants to be contacted about BE role"
type textarea "x"
type textarea "Only wants to be contacted about BE roles"
type textarea "x"
type textarea "Only wants to be contacted about BE roles,"
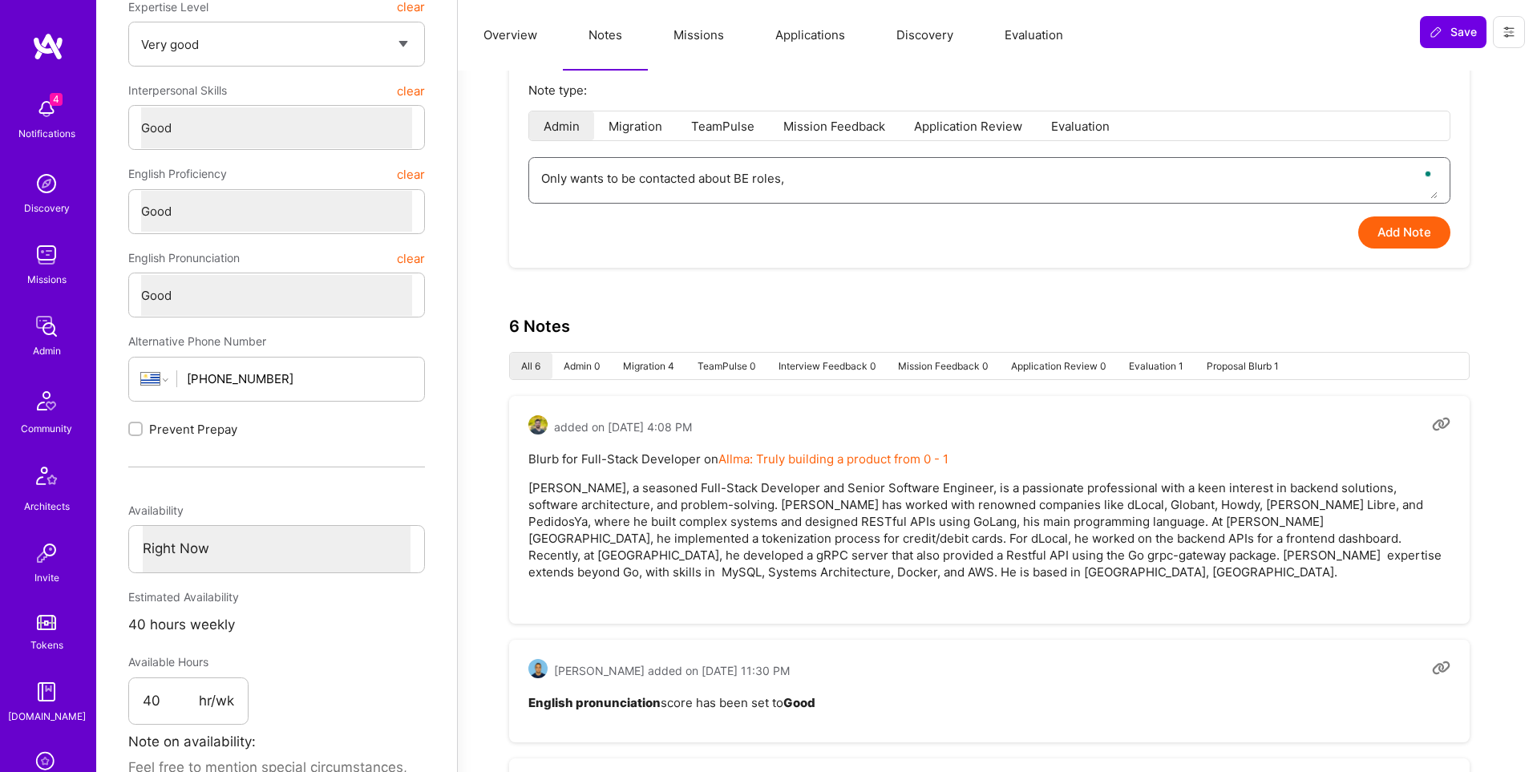
type textarea "x"
type textarea "Only wants to be contacted about BE roles,"
type textarea "x"
type textarea "Only wants to be contacted about BE roles, '"
type textarea "x"
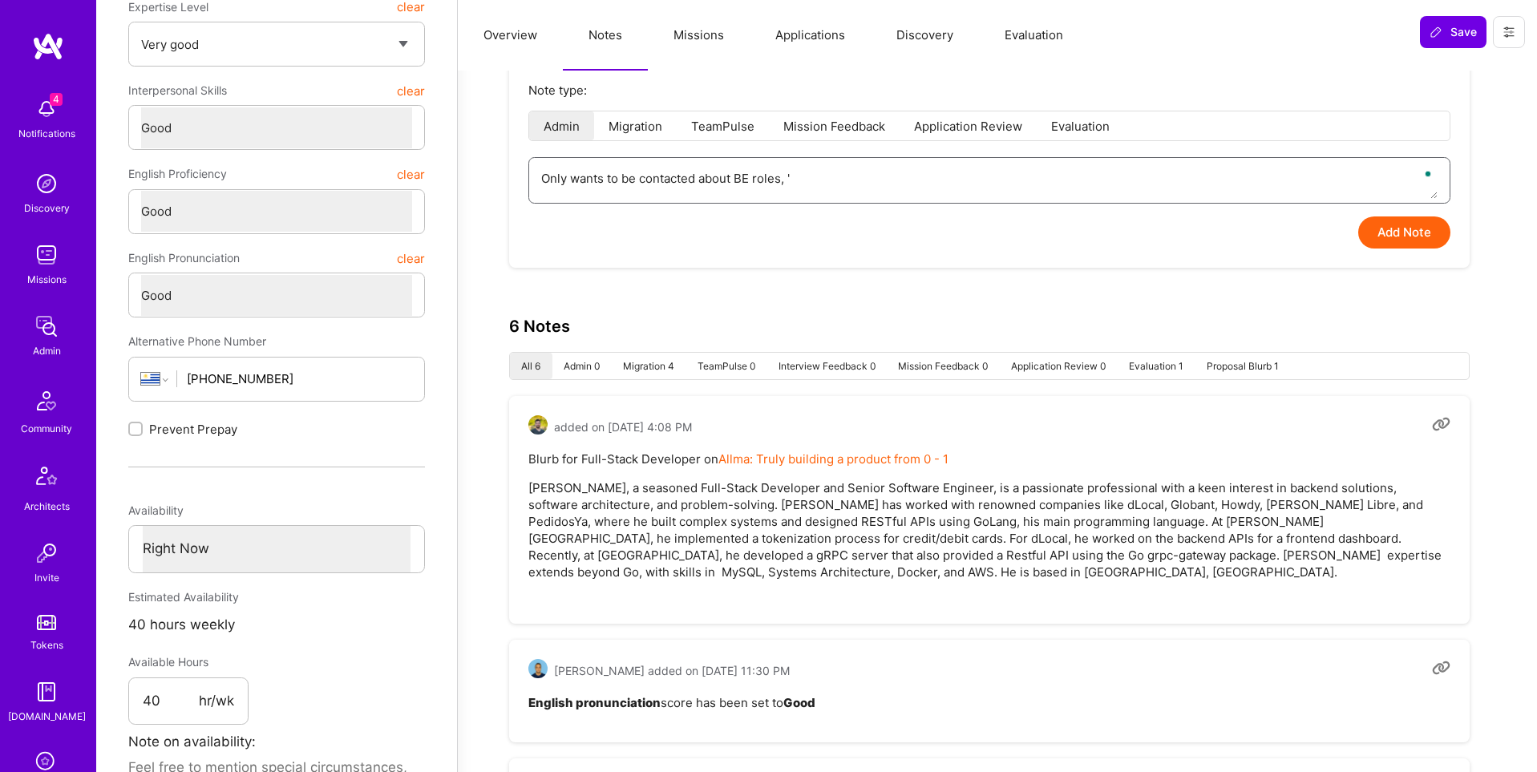
type textarea "Only wants to be contacted about BE roles, 'i"
type textarea "x"
type textarea "Only wants to be contacted about BE roles, 'i'"
type textarea "x"
type textarea "Only wants to be contacted about BE roles, 'i'm"
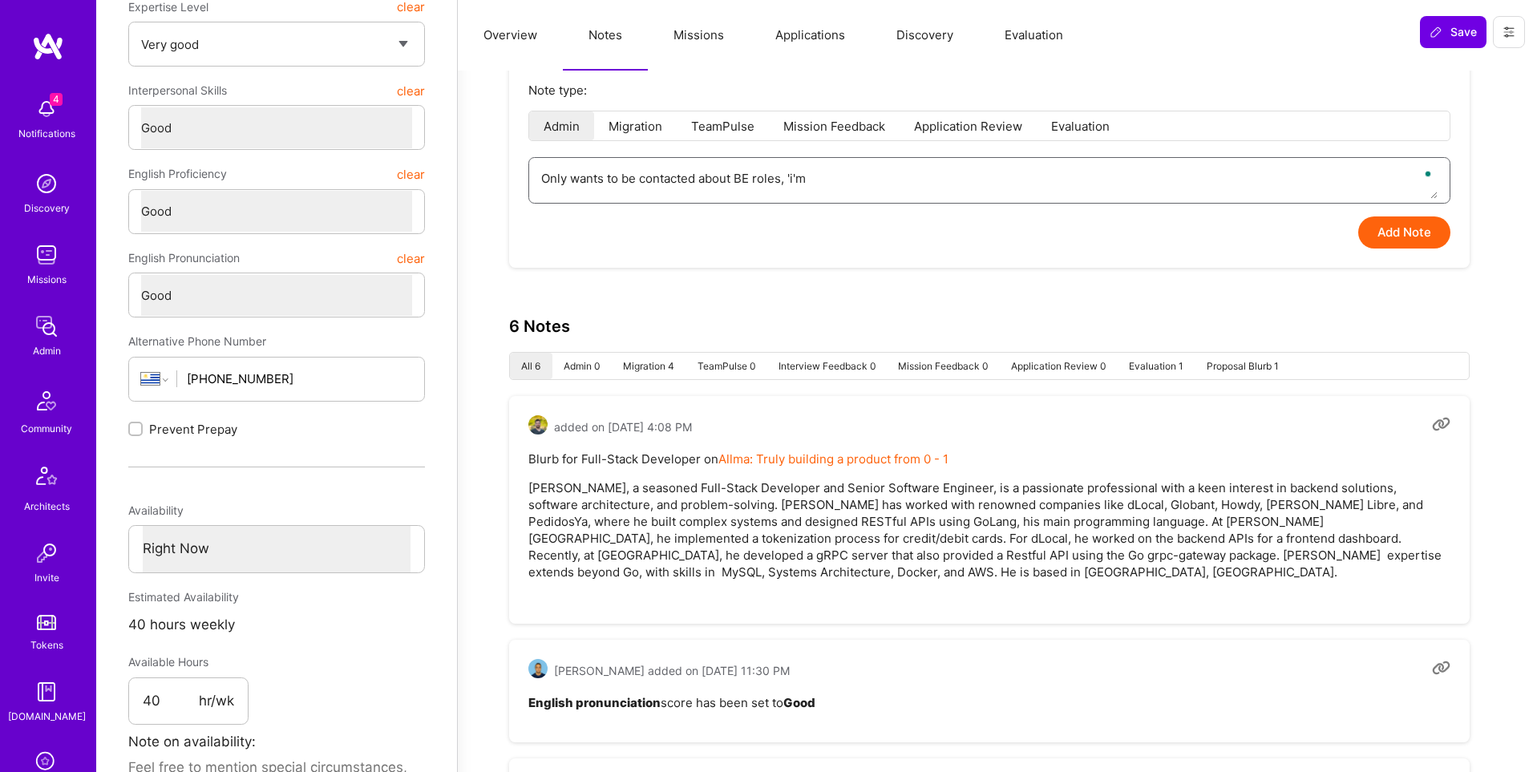
type textarea "x"
type textarea "Only wants to be contacted about BE roles, 'i'm"
type textarea "x"
type textarea "Only wants to be contacted about BE roles, 'i'm a"
type textarea "x"
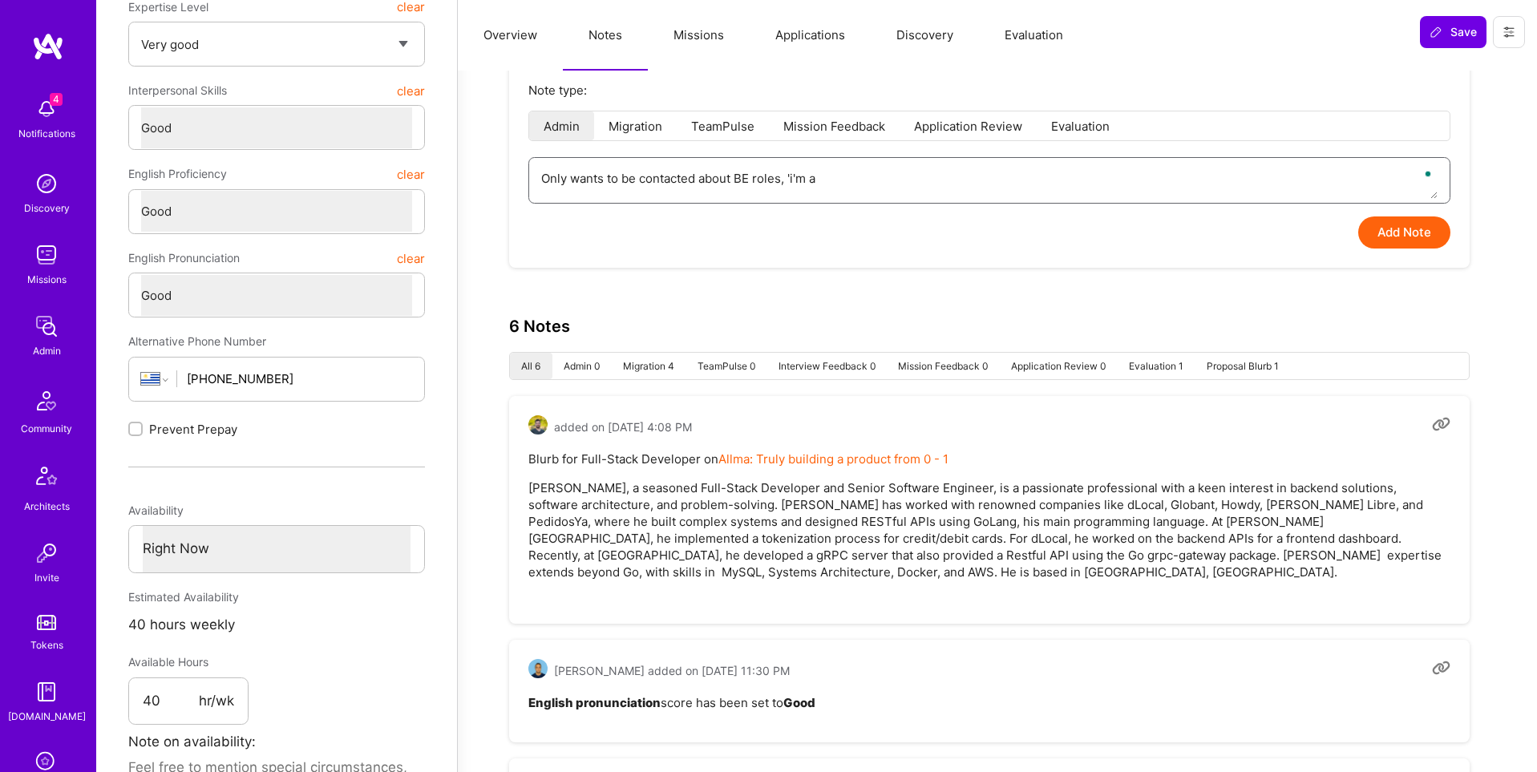
type textarea "Only wants to be contacted about BE roles, 'i'm a"
type textarea "x"
type textarea "Only wants to be contacted about BE roles, 'i'm a p"
type textarea "x"
type textarea "Only wants to be contacted about BE roles, 'i'm a pu"
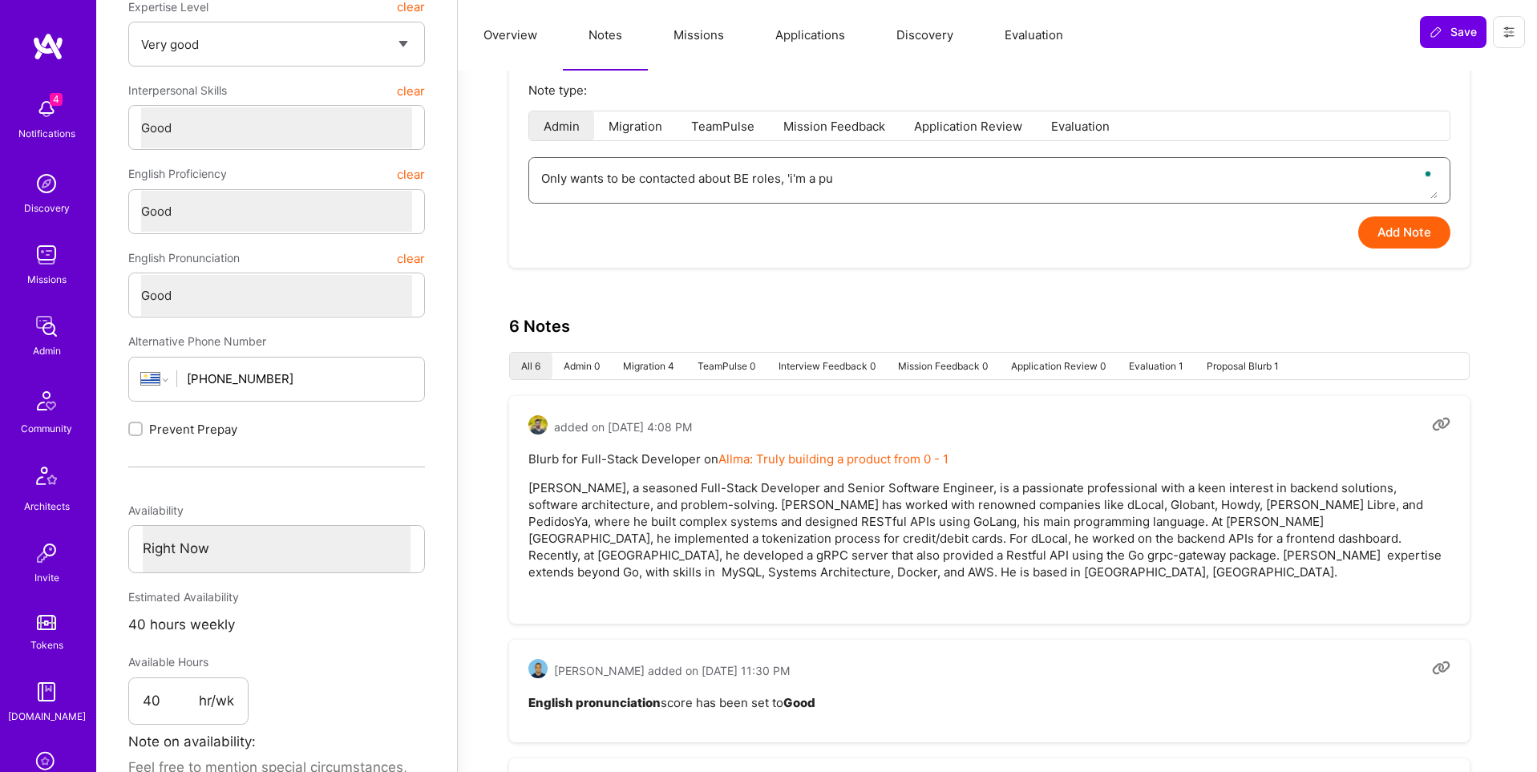
type textarea "x"
type textarea "Only wants to be contacted about BE roles, 'i'm a pur"
type textarea "x"
type textarea "Only wants to be contacted about BE roles, 'i'm a pure"
type textarea "x"
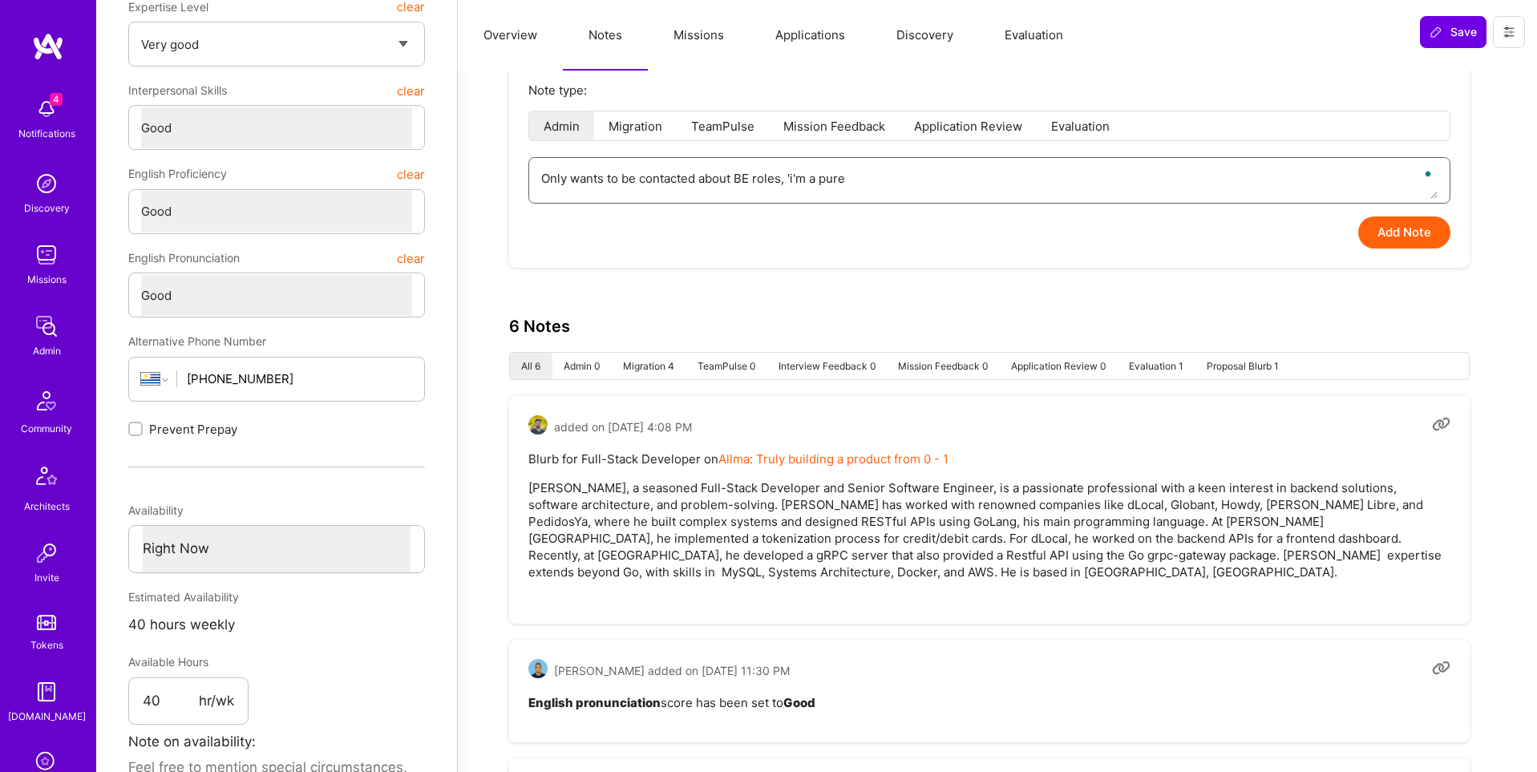
type textarea "Only wants to be contacted about BE roles, 'i'm a pure"
paste textarea "pure backend developer"
type textarea "x"
type textarea "Only wants to be contacted about BE roles, 'i'm a pure pure backend developer"
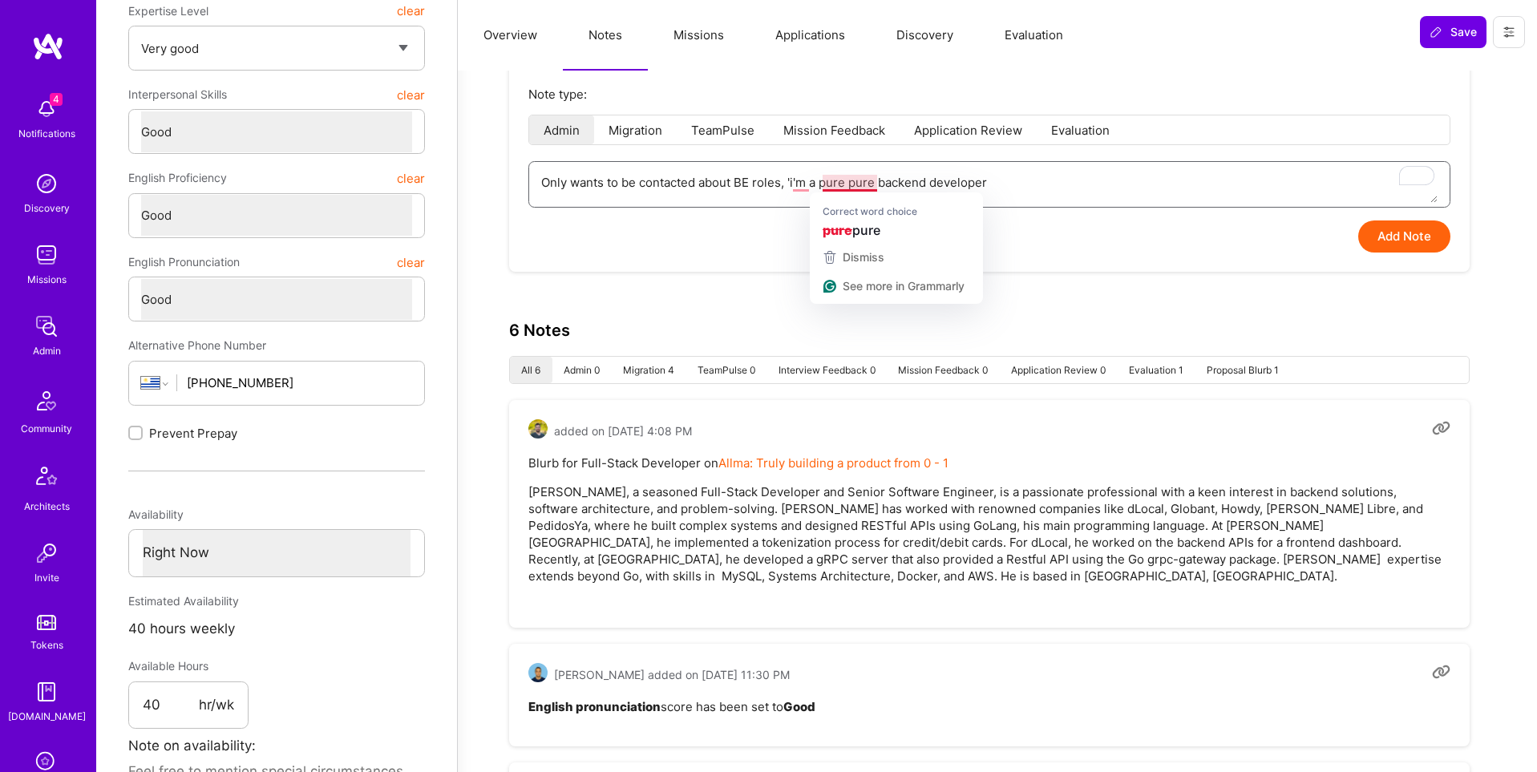
click at [832, 187] on textarea "Only wants to be contacted about BE roles, 'i'm a pure pure backend developer" at bounding box center [989, 182] width 897 height 41
type textarea "x"
type textarea "Only wants to be contacted about BE roles, 'i'm a pure backend developer"
type textarea "x"
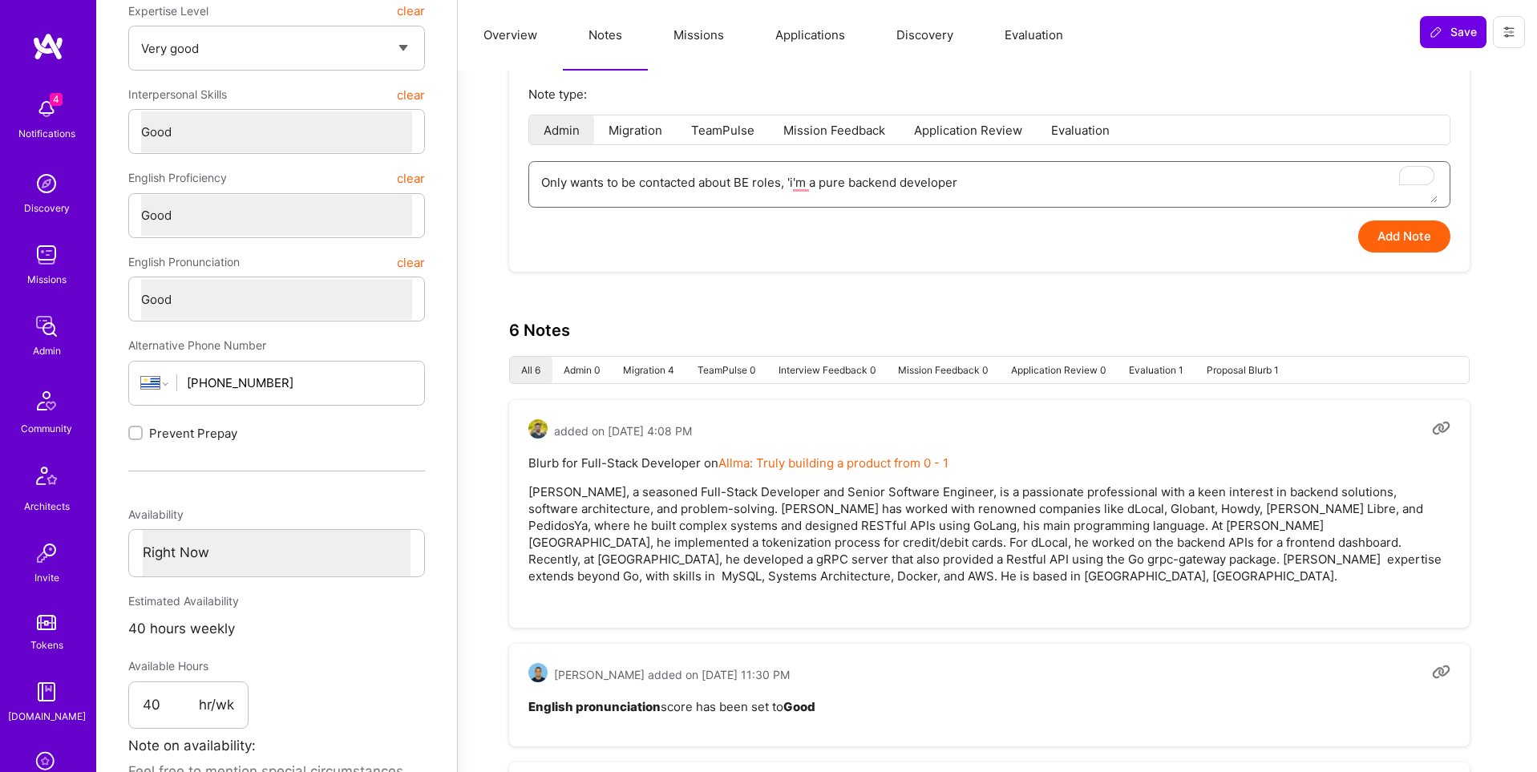
type textarea "Only wants to be contacted about BE roles, 'i'm pure backend developer"
type textarea "x"
type textarea "Only wants to be contacted about BE roles, 'i'm a pure backend developer"
click at [990, 200] on textarea "Only wants to be contacted about BE roles, 'i'm a pure backend developer" at bounding box center [989, 182] width 897 height 41
type textarea "x"
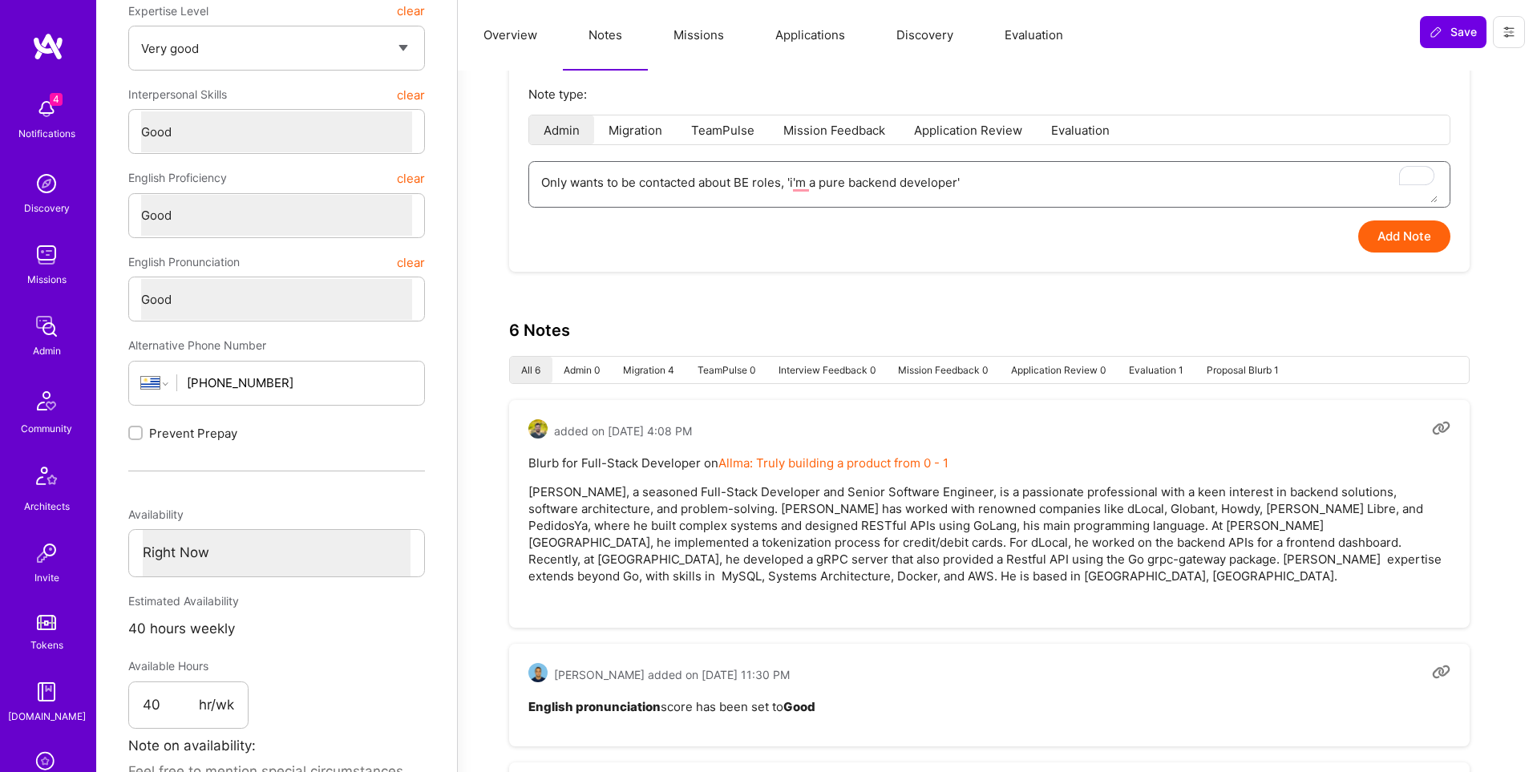
type textarea "Only wants to be contacted about BE roles, 'i'm a pure backend developer'"
drag, startPoint x: 1408, startPoint y: 234, endPoint x: 1397, endPoint y: 233, distance: 11.3
click at [1408, 234] on button "Add Note" at bounding box center [1404, 237] width 92 height 32
type textarea "x"
